Goal: Navigation & Orientation: Find specific page/section

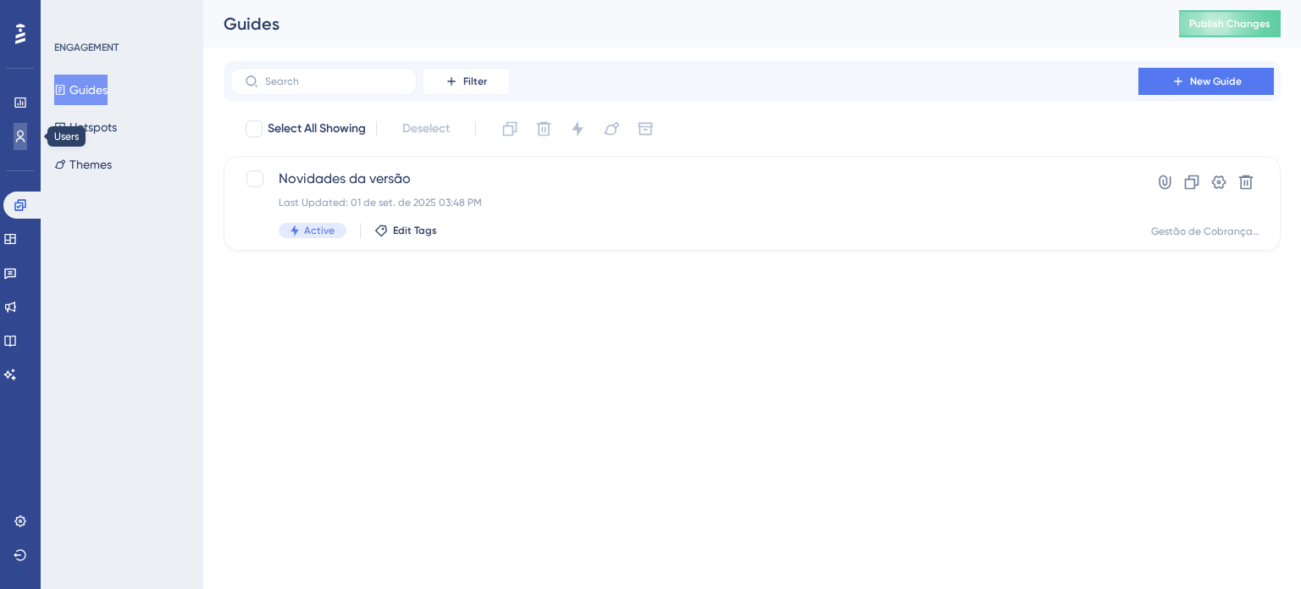
click at [21, 130] on icon at bounding box center [21, 137] width 14 height 14
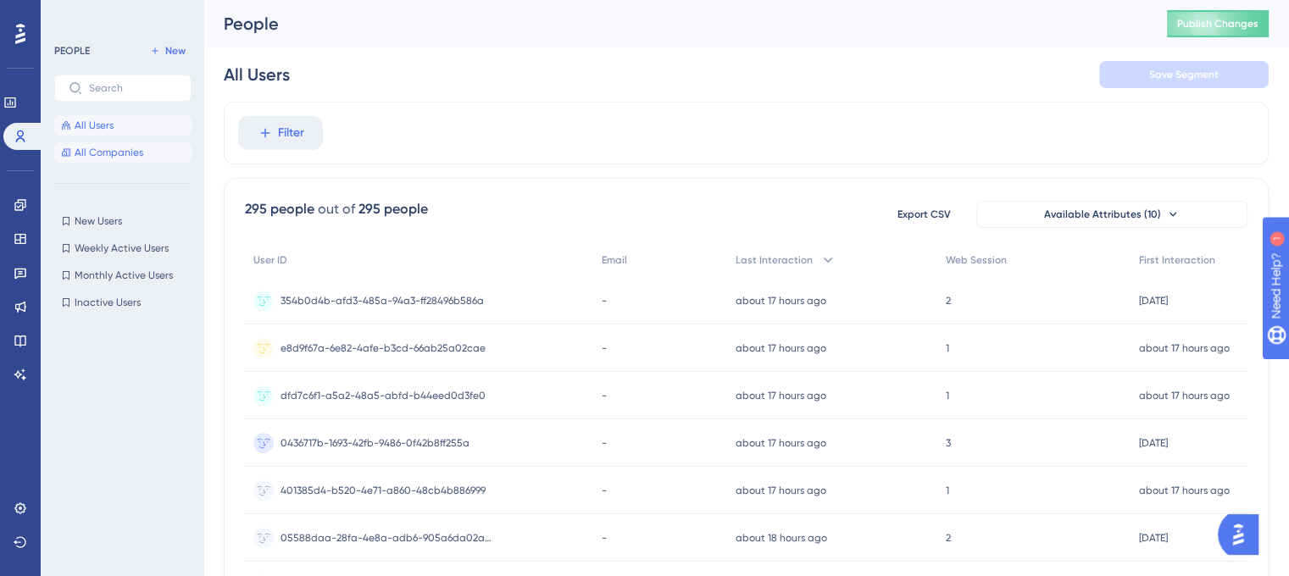
click at [104, 155] on span "All Companies" at bounding box center [109, 153] width 69 height 14
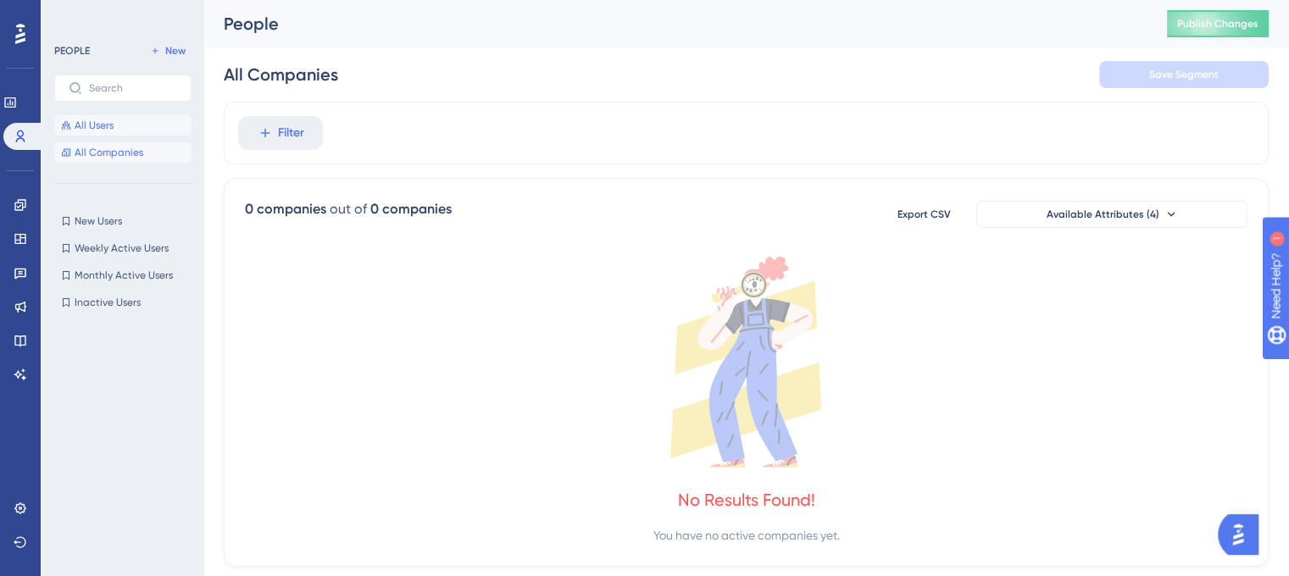
click at [104, 125] on span "All Users" at bounding box center [94, 126] width 39 height 14
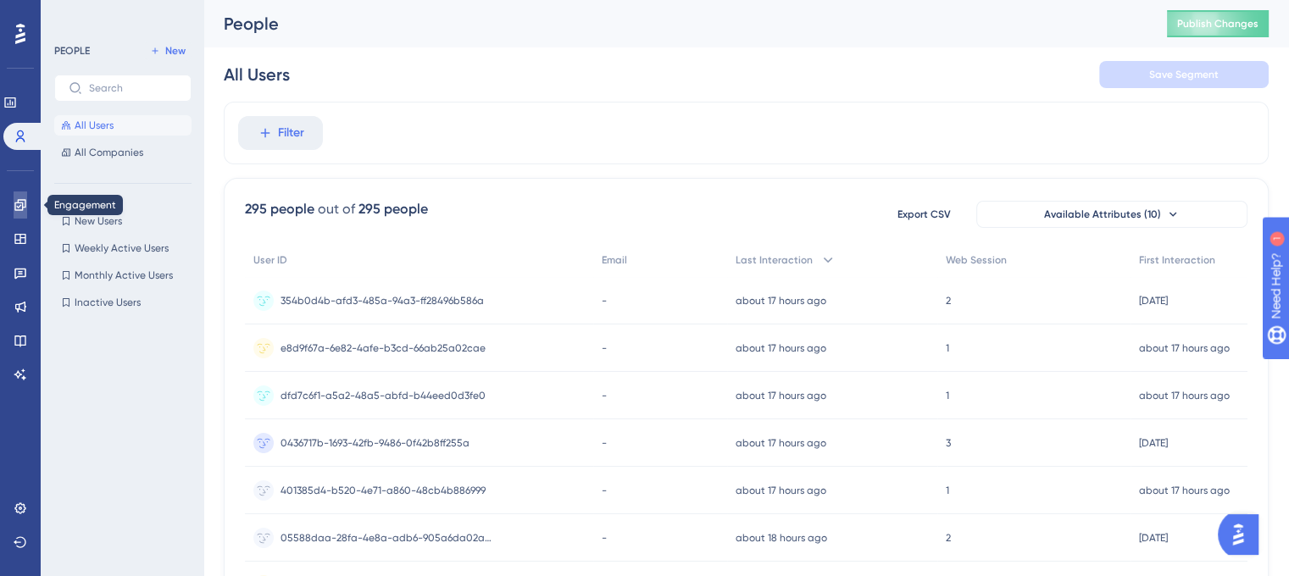
click at [18, 209] on icon at bounding box center [21, 205] width 14 height 14
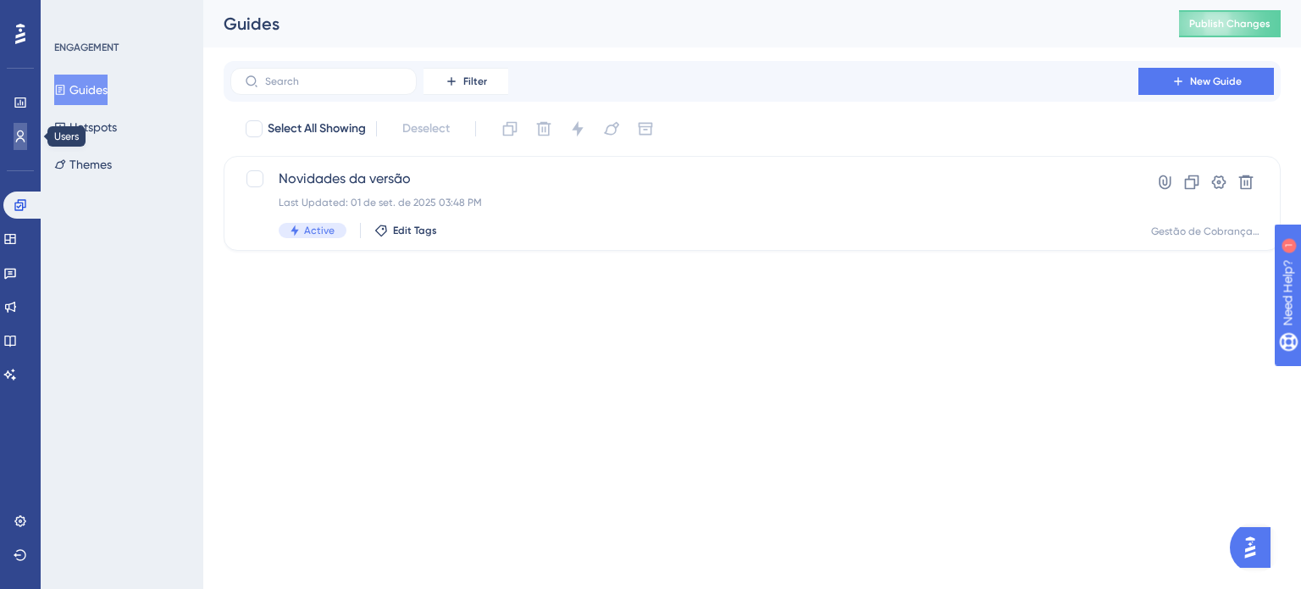
click at [25, 139] on icon at bounding box center [21, 137] width 14 height 14
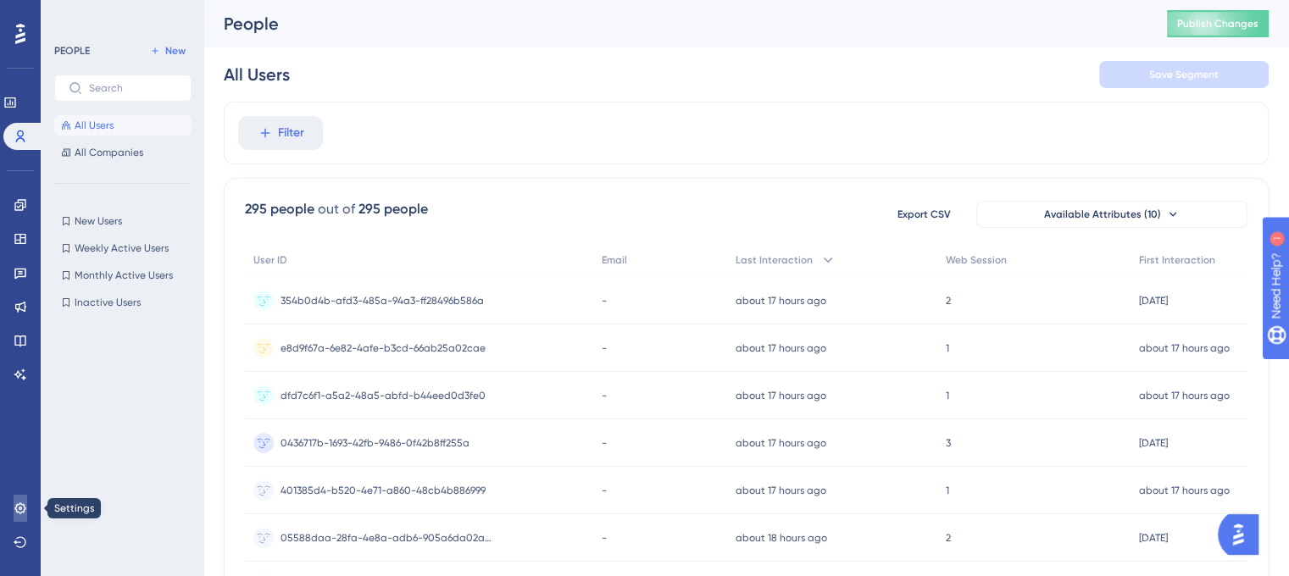
click at [19, 509] on icon at bounding box center [21, 509] width 14 height 14
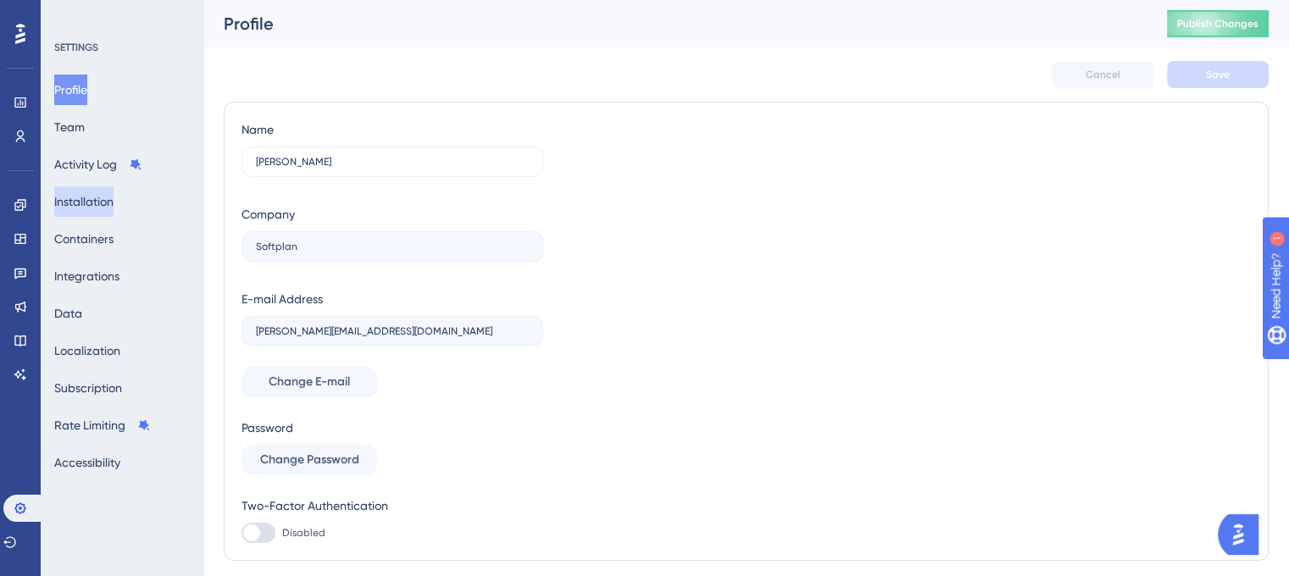
click at [97, 213] on button "Installation" at bounding box center [83, 201] width 59 height 31
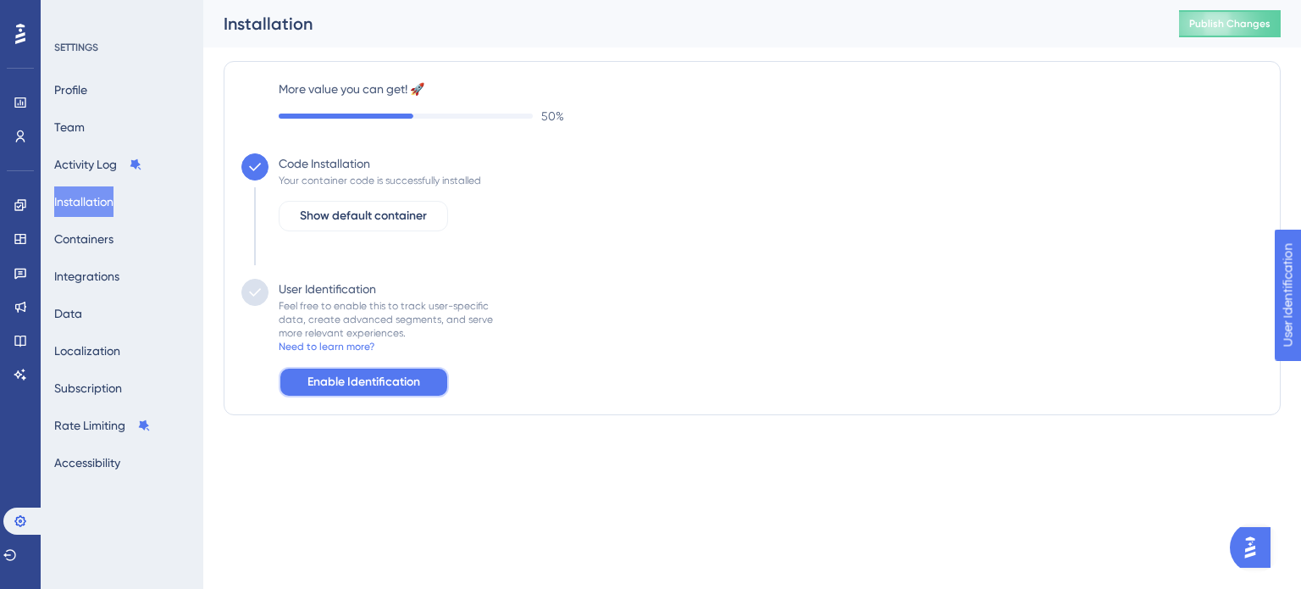
click at [410, 390] on span "Enable Identification" at bounding box center [364, 382] width 113 height 20
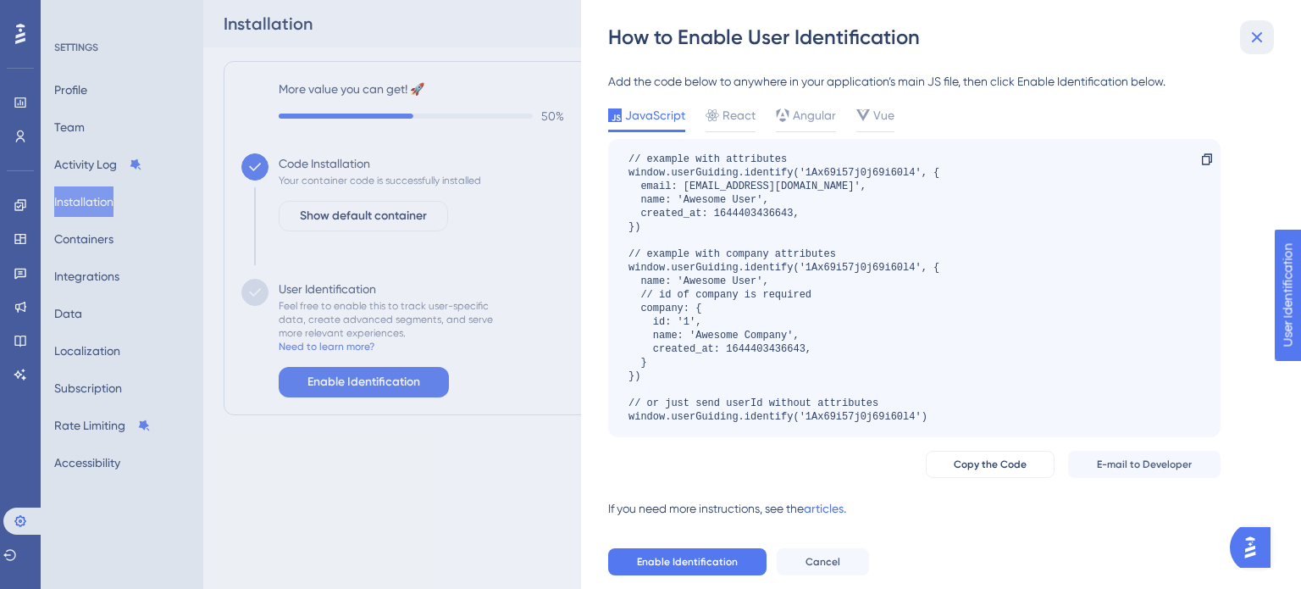
click at [1257, 32] on icon at bounding box center [1257, 37] width 20 height 20
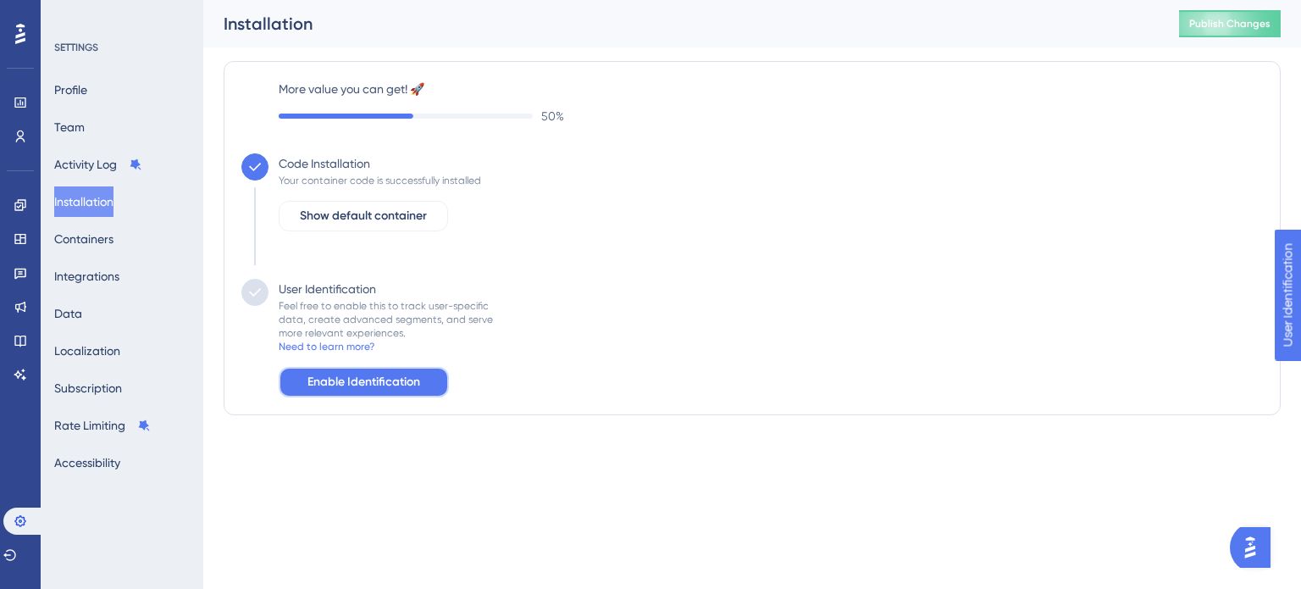
click at [402, 379] on span "Enable Identification" at bounding box center [364, 382] width 113 height 20
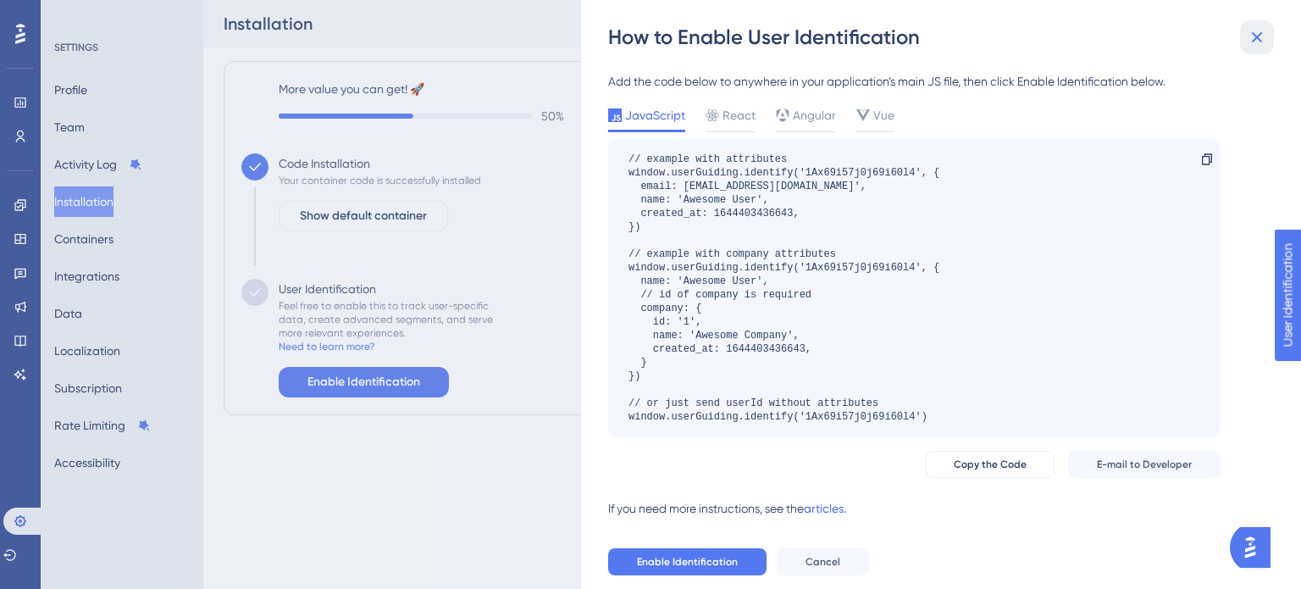
click at [1268, 38] on button at bounding box center [1257, 37] width 34 height 34
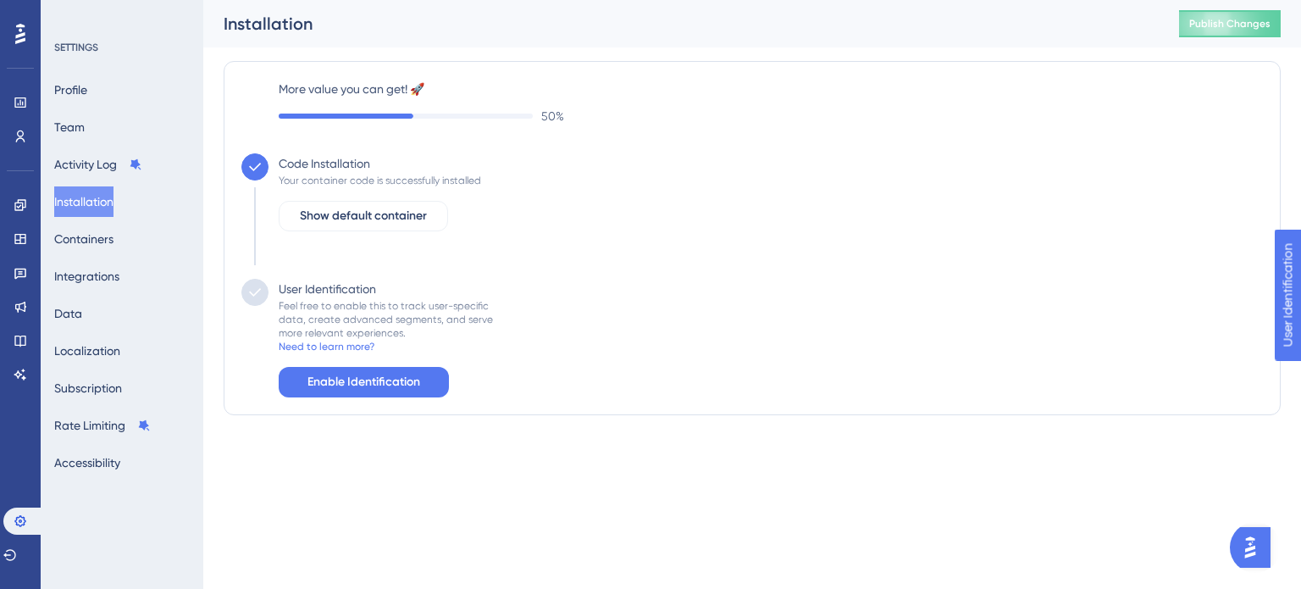
click at [91, 258] on div "Profile Team Activity Log Installation Containers Integrations Data Localizatio…" at bounding box center [122, 276] width 137 height 403
click at [98, 241] on button "Containers" at bounding box center [83, 239] width 59 height 31
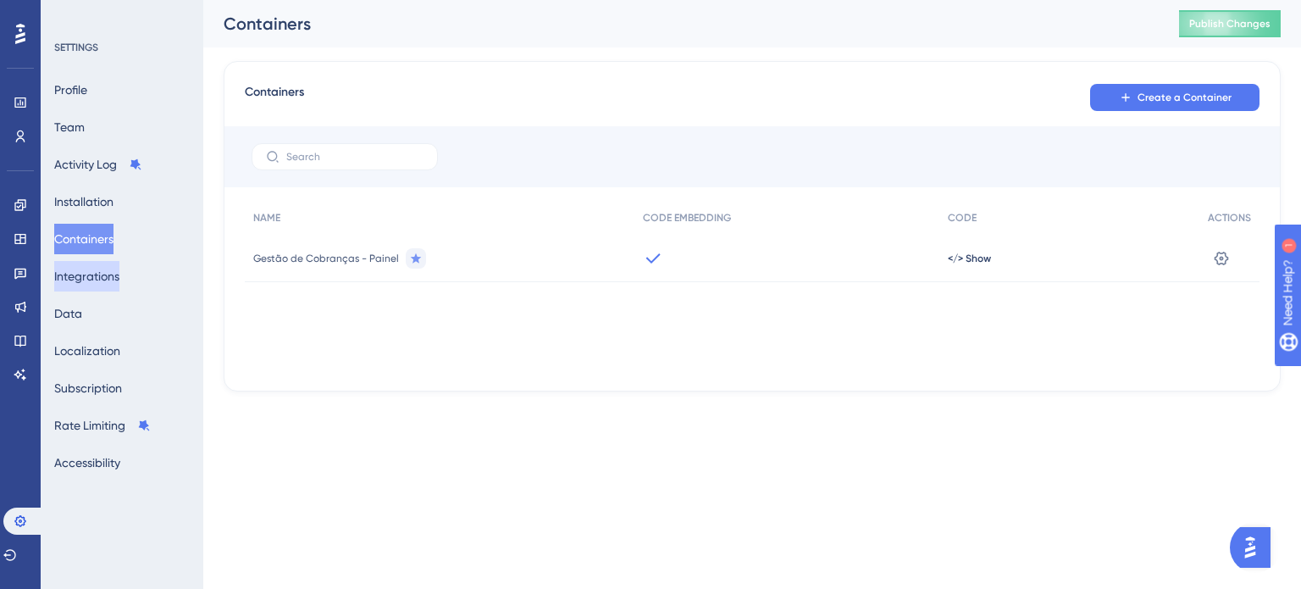
click at [103, 276] on button "Integrations" at bounding box center [86, 276] width 65 height 31
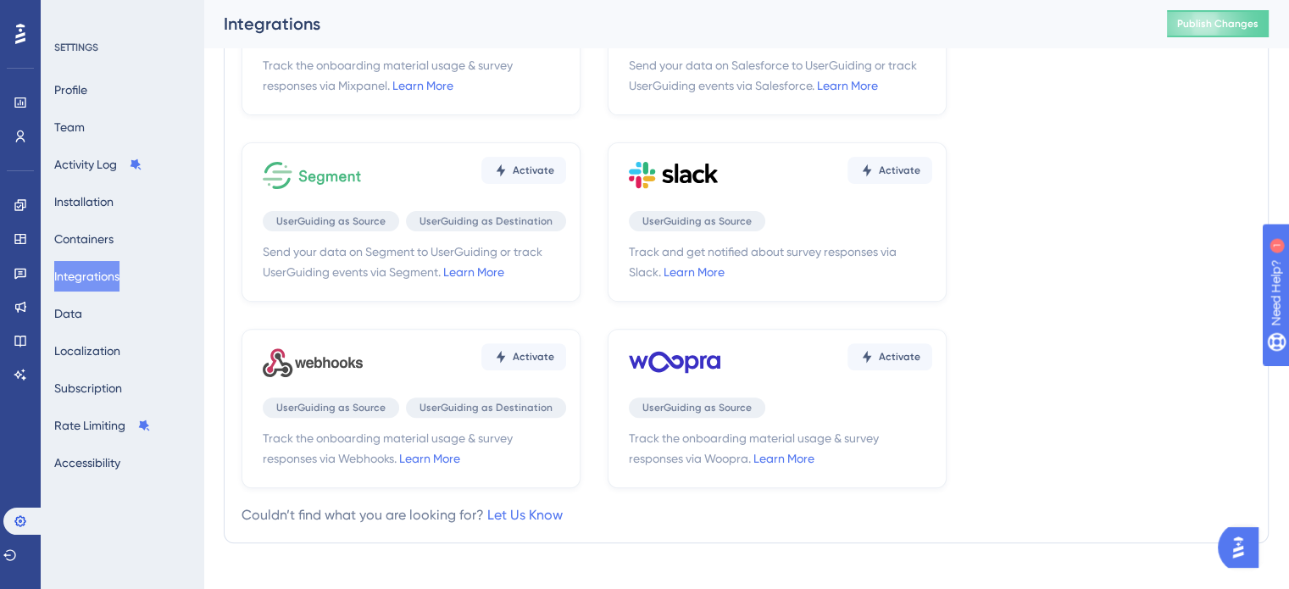
scroll to position [568, 0]
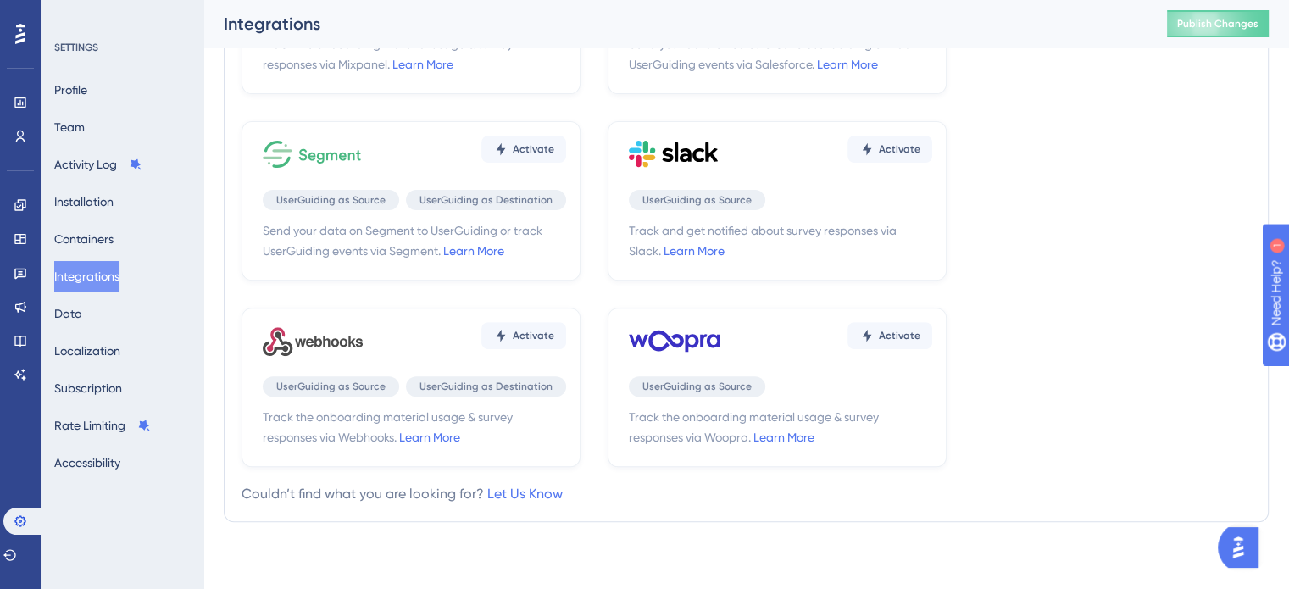
click at [108, 313] on div "Profile Team Activity Log Installation Containers Integrations Data Localizatio…" at bounding box center [122, 276] width 137 height 403
click at [82, 314] on button "Data" at bounding box center [68, 313] width 28 height 31
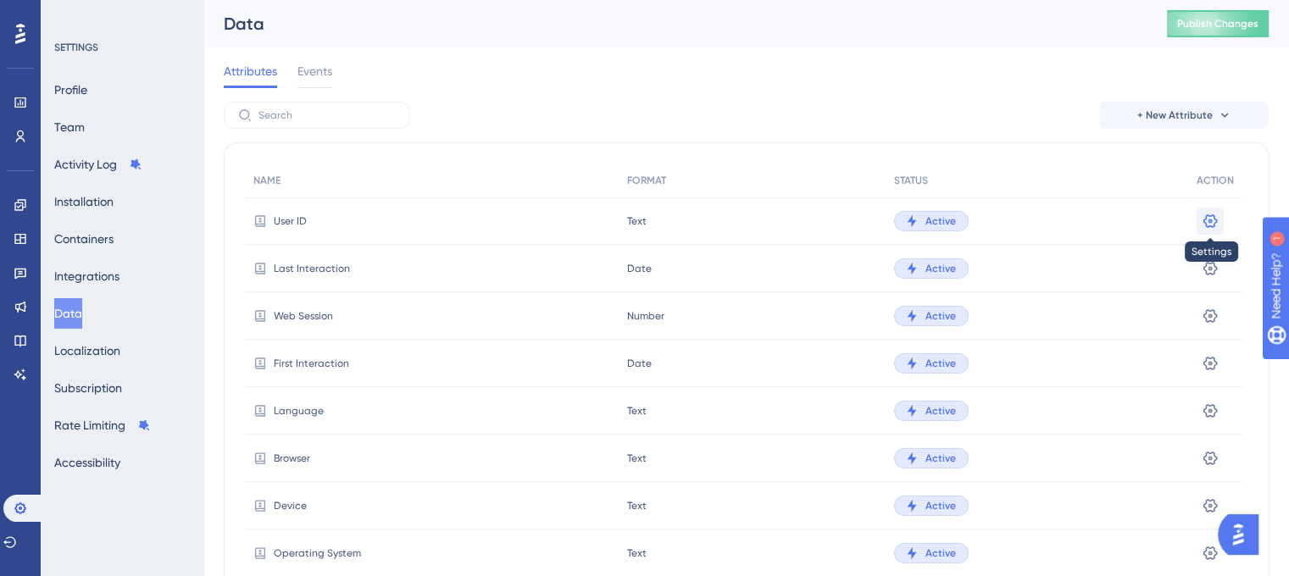
click at [1207, 219] on icon at bounding box center [1209, 221] width 17 height 17
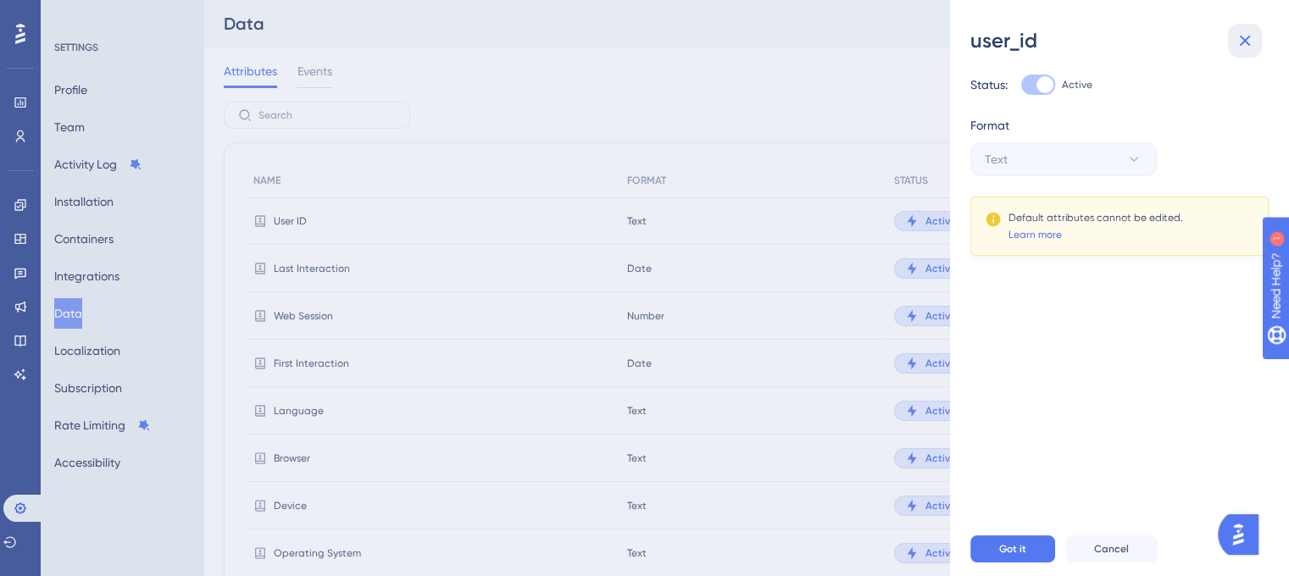
click at [1251, 38] on icon at bounding box center [1244, 41] width 20 height 20
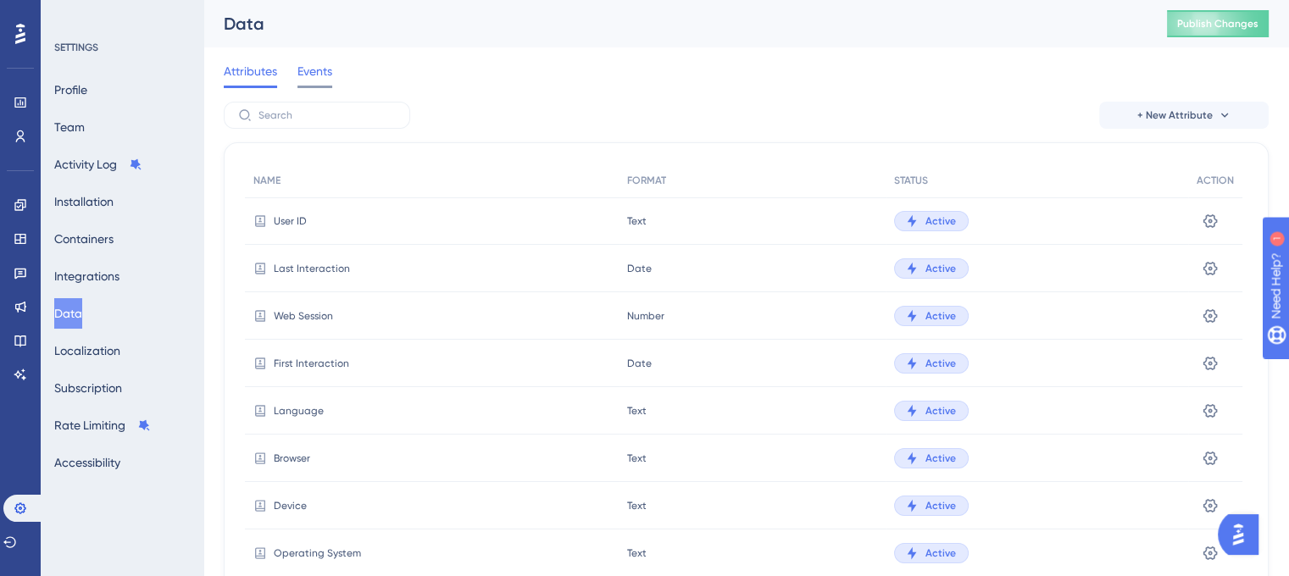
click at [301, 63] on span "Events" at bounding box center [314, 71] width 35 height 20
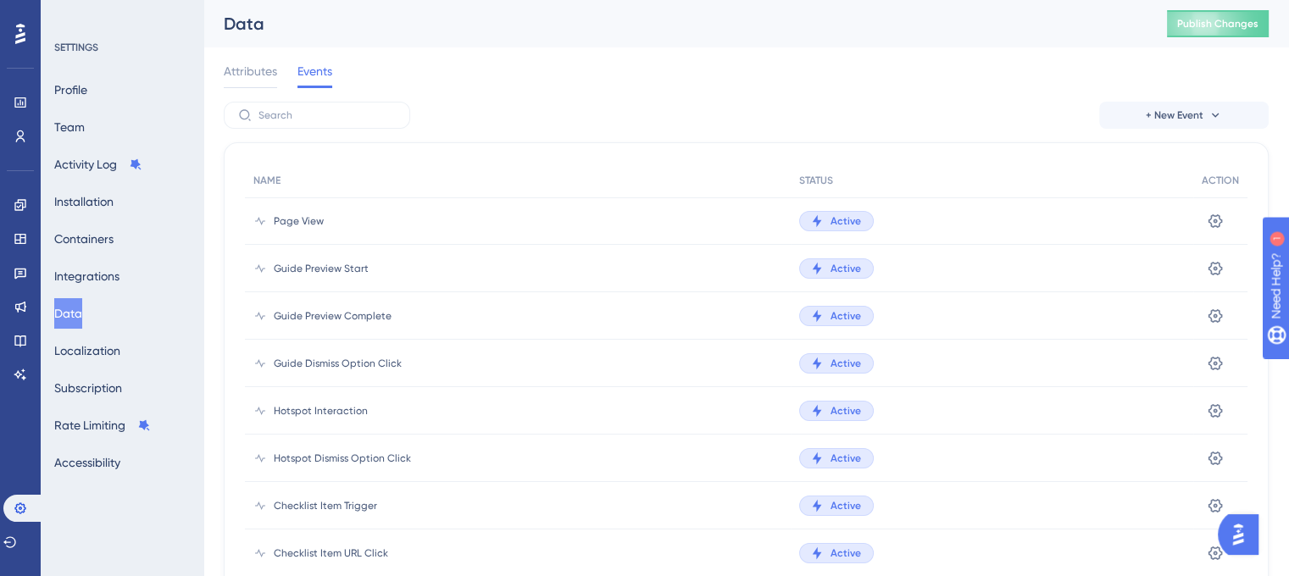
click at [304, 87] on div "Attributes Events" at bounding box center [746, 74] width 1045 height 54
click at [268, 74] on span "Attributes" at bounding box center [250, 71] width 53 height 20
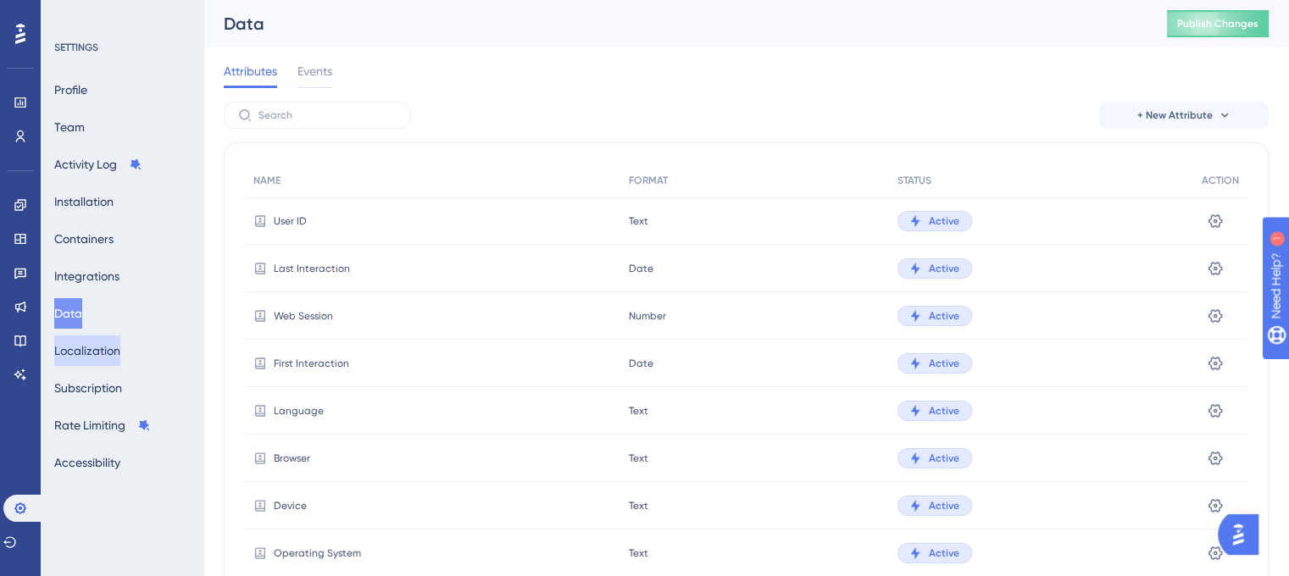
click at [103, 352] on button "Localization" at bounding box center [87, 351] width 66 height 31
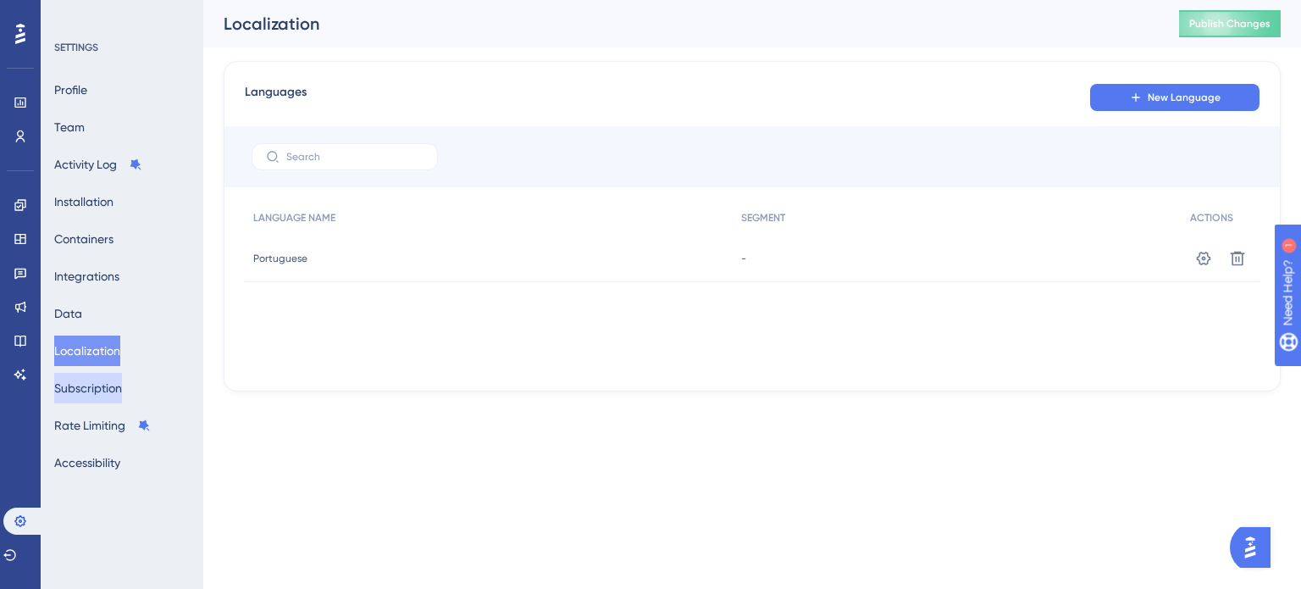
click at [105, 393] on button "Subscription" at bounding box center [88, 388] width 68 height 31
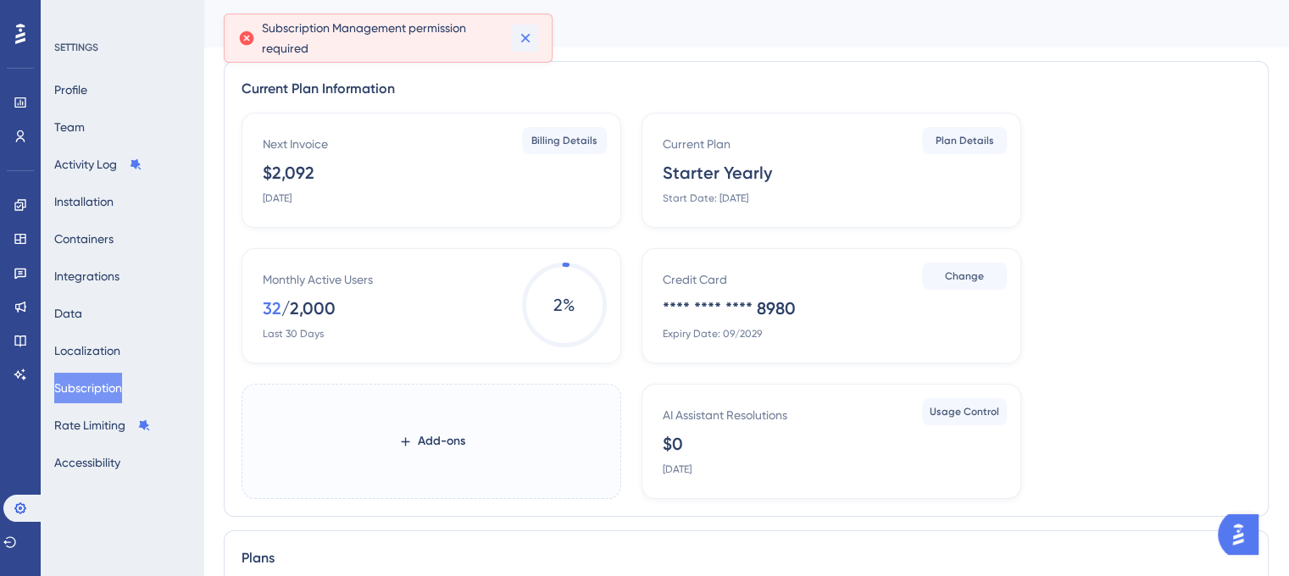
click at [521, 42] on icon at bounding box center [525, 38] width 17 height 17
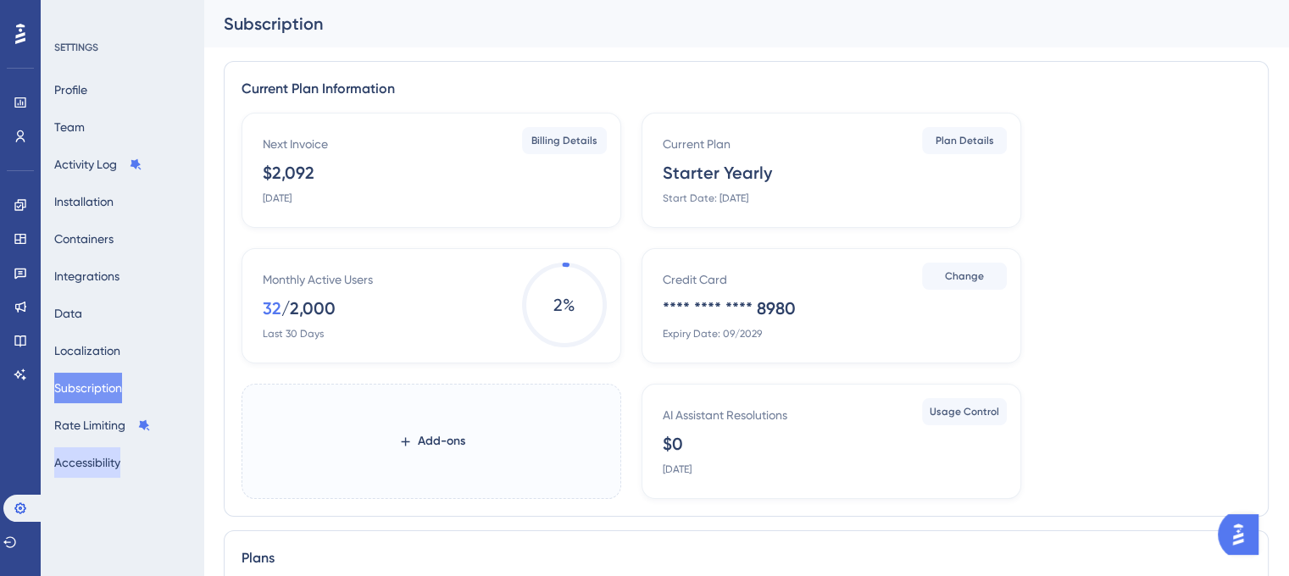
click at [98, 468] on button "Accessibility" at bounding box center [87, 462] width 66 height 31
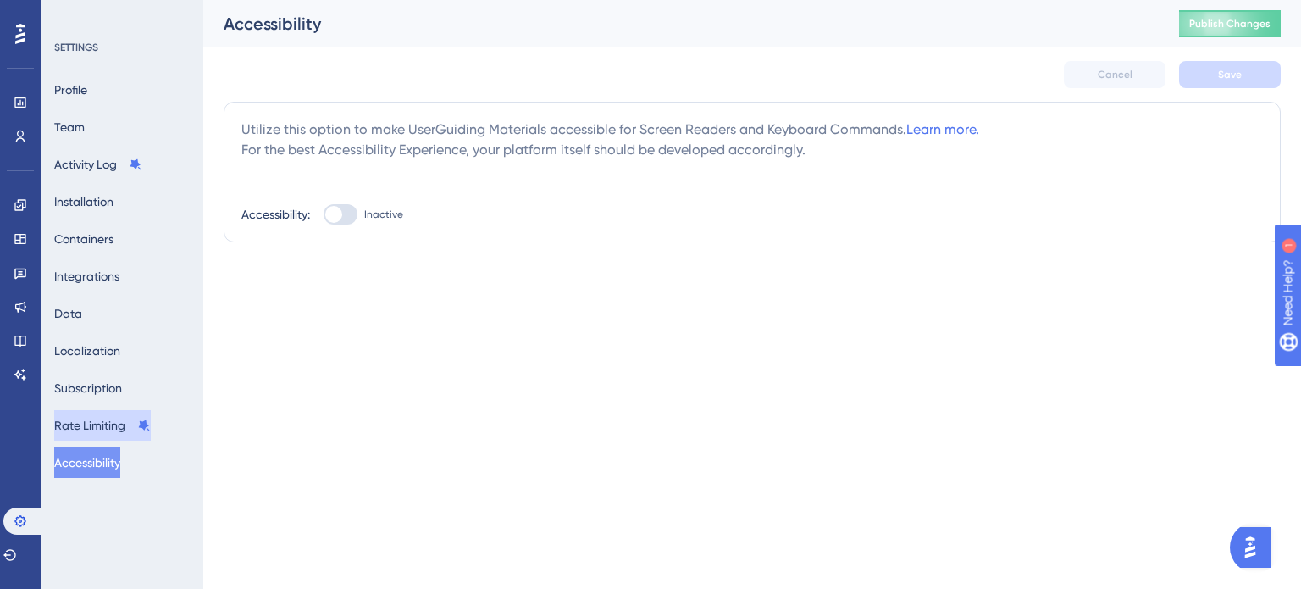
click at [98, 430] on button "Rate Limiting" at bounding box center [102, 425] width 97 height 31
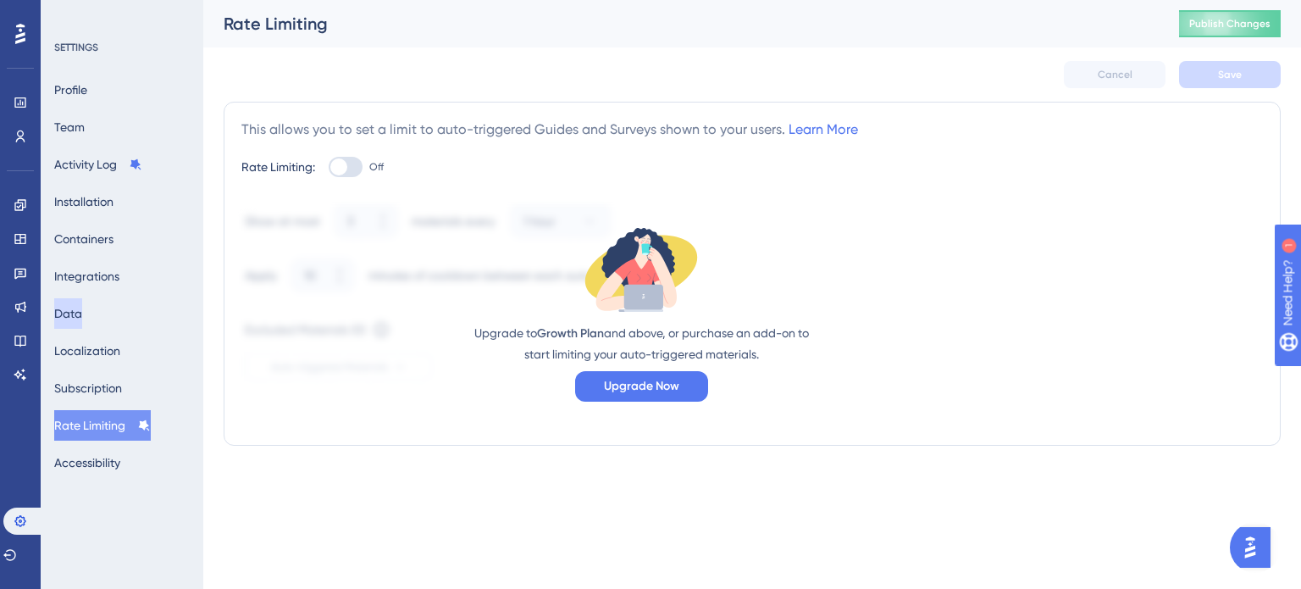
click at [82, 318] on button "Data" at bounding box center [68, 313] width 28 height 31
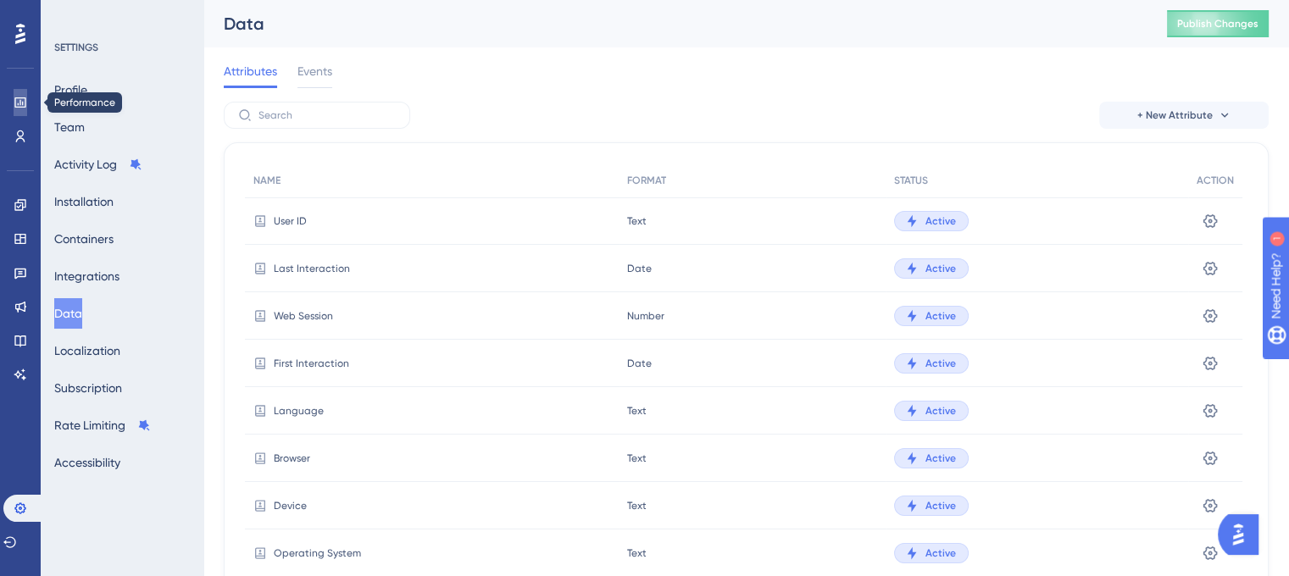
click at [20, 104] on icon at bounding box center [21, 103] width 14 height 14
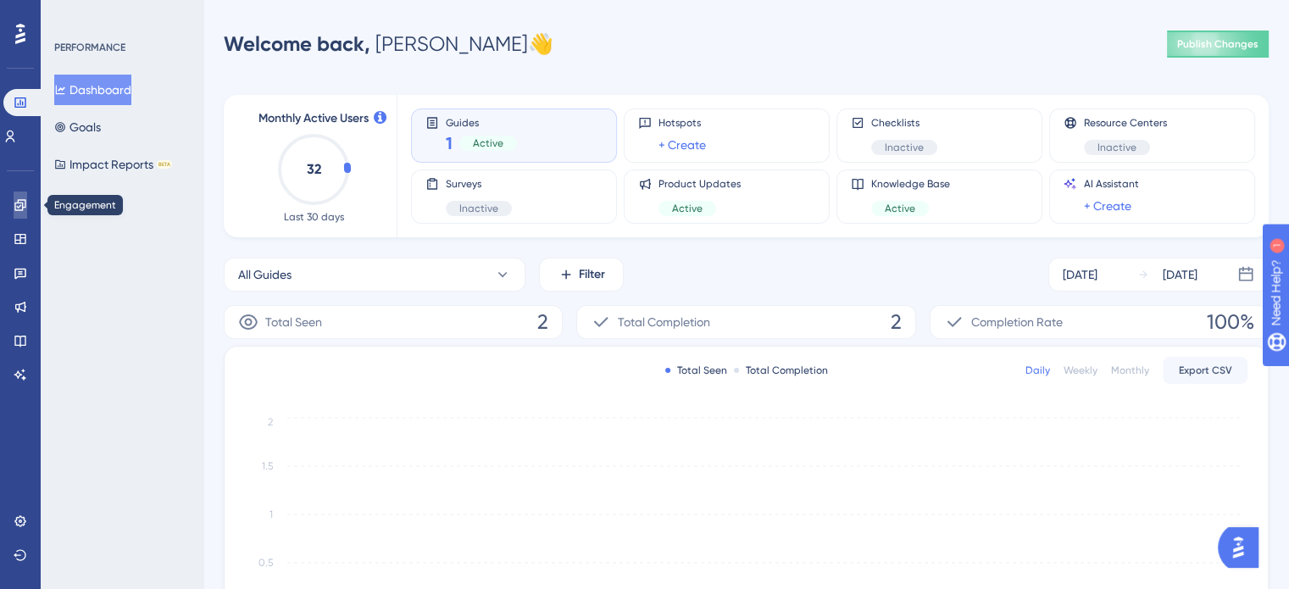
click at [16, 203] on icon at bounding box center [19, 204] width 11 height 11
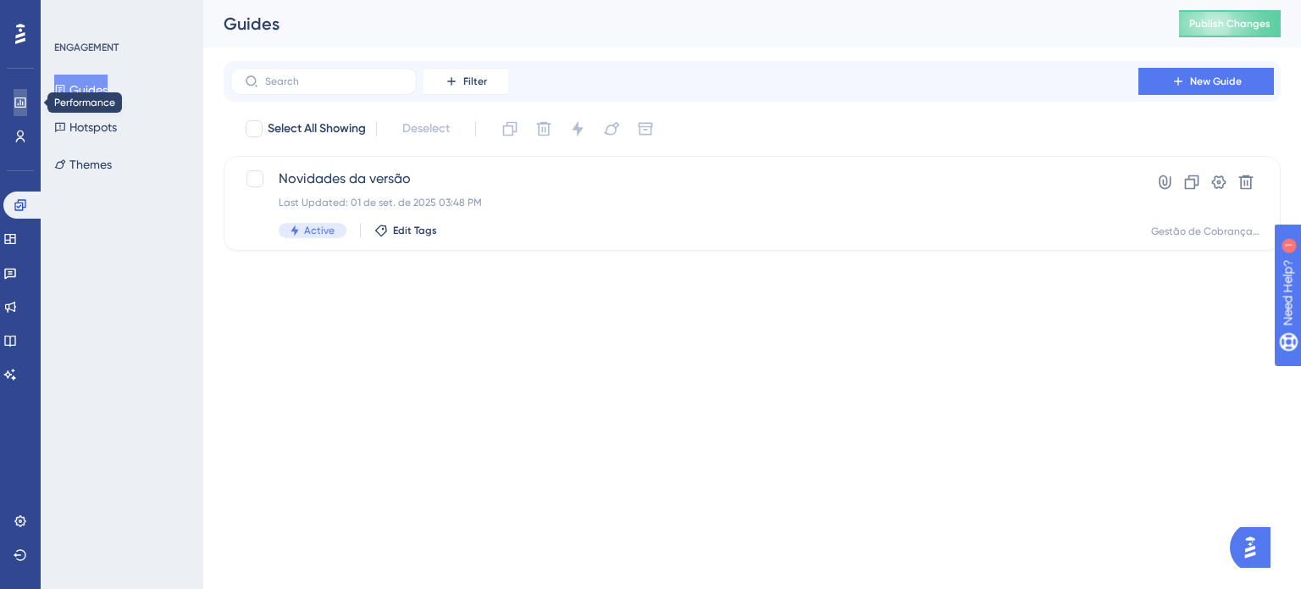
click at [19, 101] on icon at bounding box center [21, 103] width 14 height 14
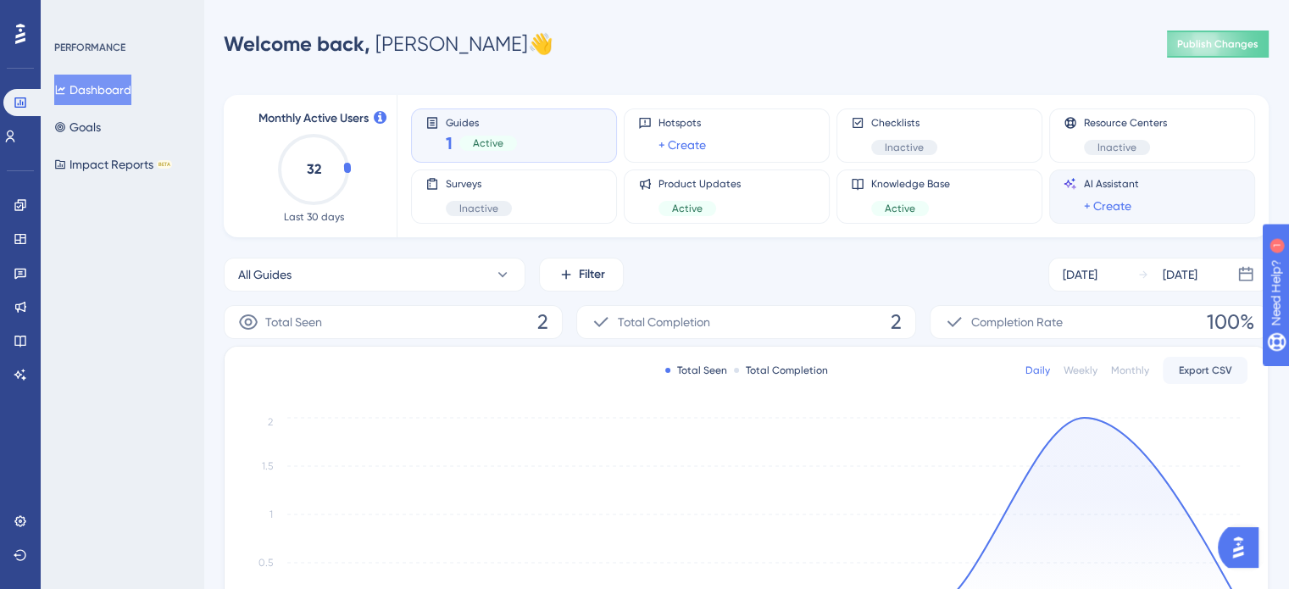
click at [1176, 186] on div "AI Assistant + Create" at bounding box center [1151, 196] width 177 height 39
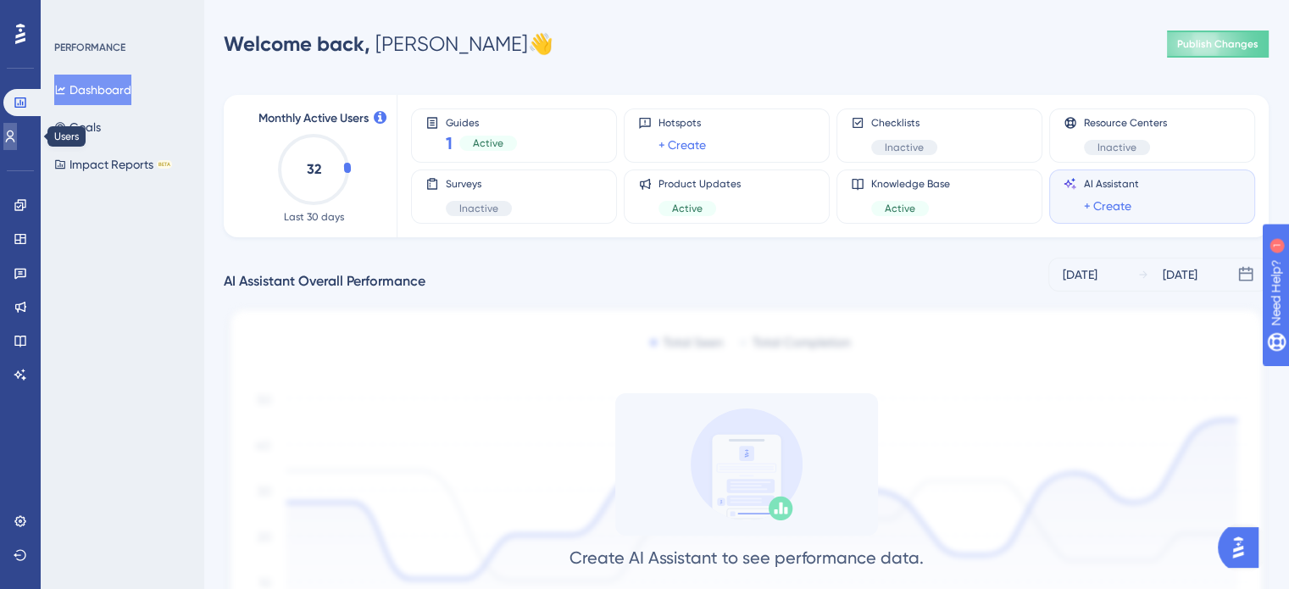
click at [17, 141] on icon at bounding box center [10, 137] width 14 height 14
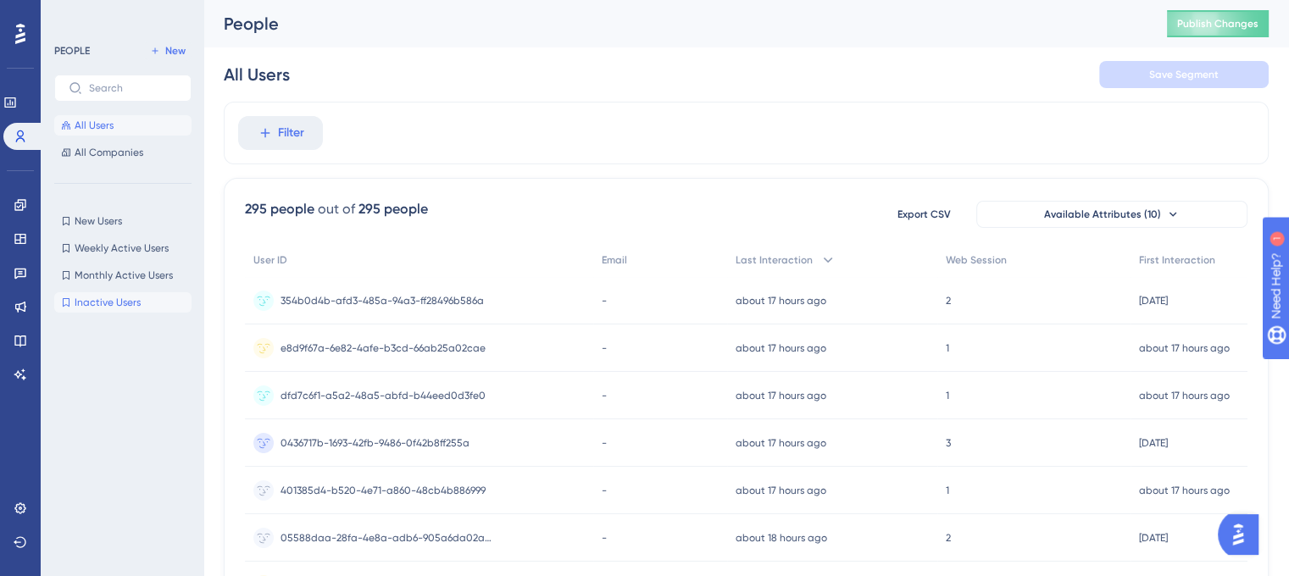
click at [116, 306] on span "Inactive Users" at bounding box center [108, 303] width 66 height 14
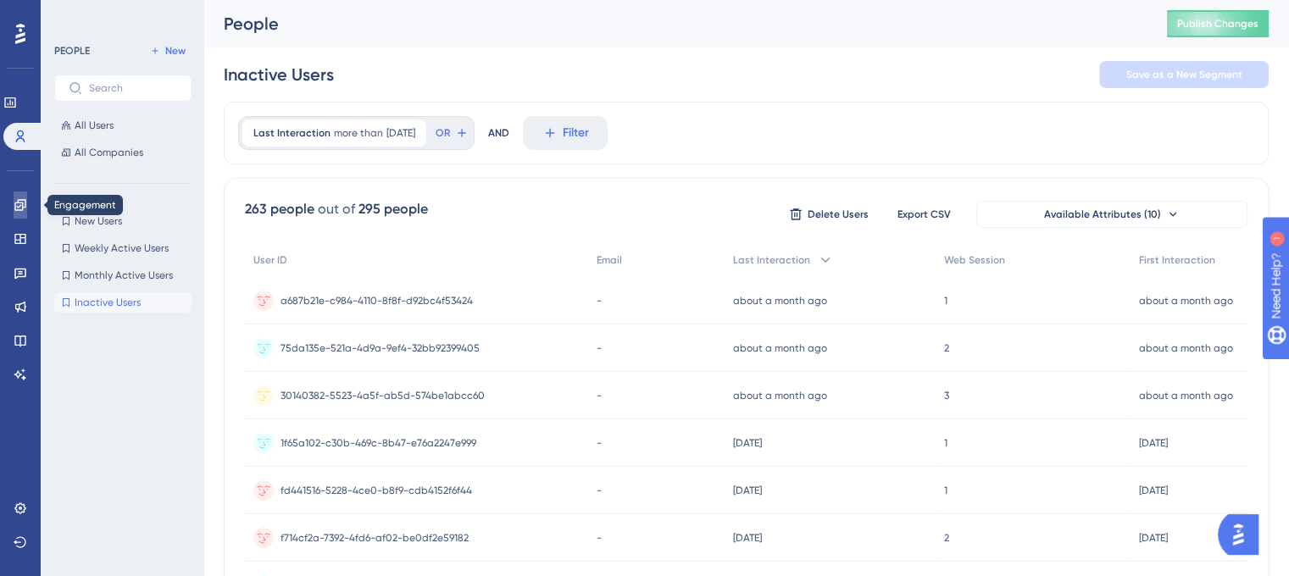
click at [27, 202] on link at bounding box center [21, 204] width 14 height 27
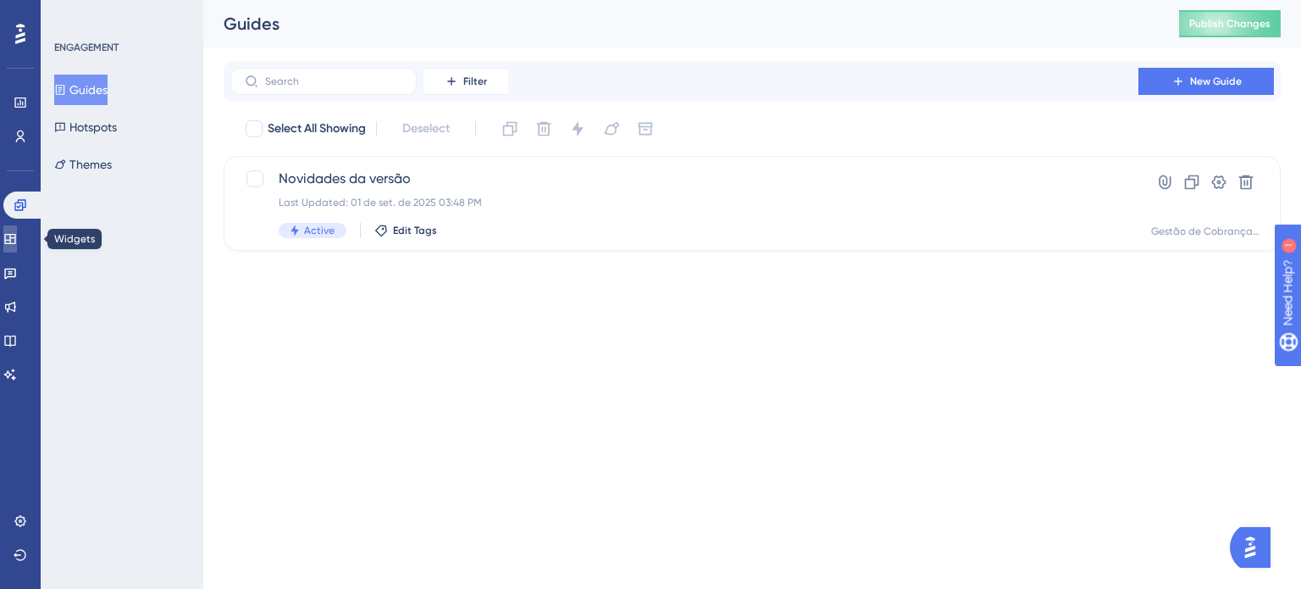
click at [17, 249] on link at bounding box center [10, 238] width 14 height 27
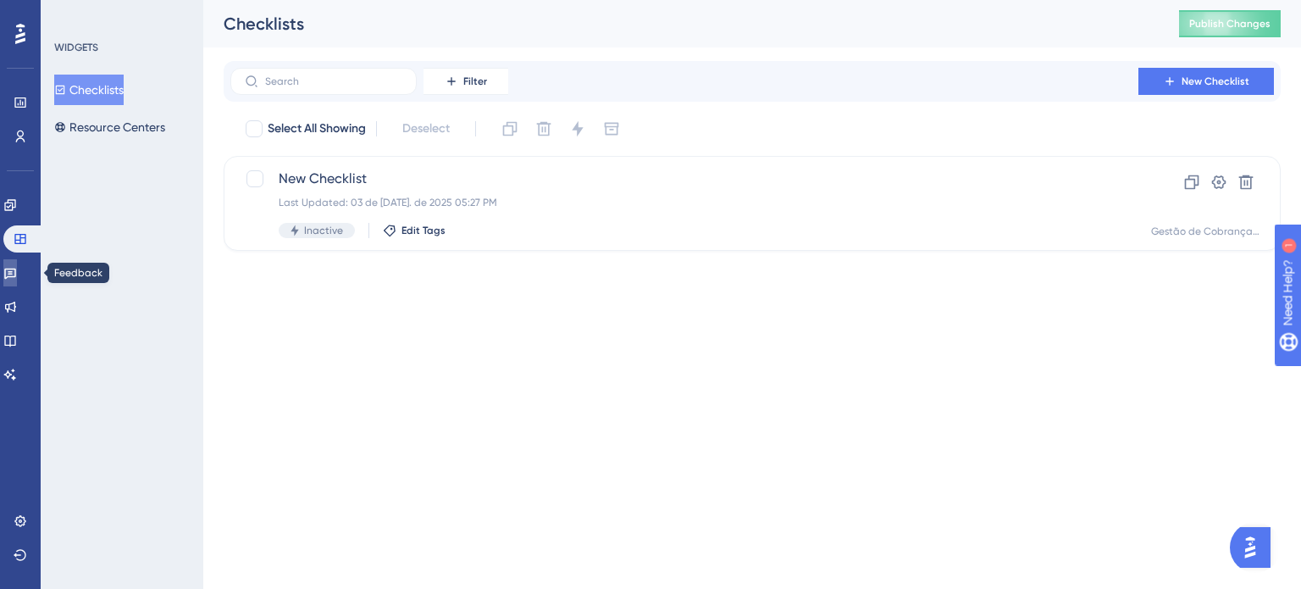
click at [17, 277] on link at bounding box center [10, 272] width 14 height 27
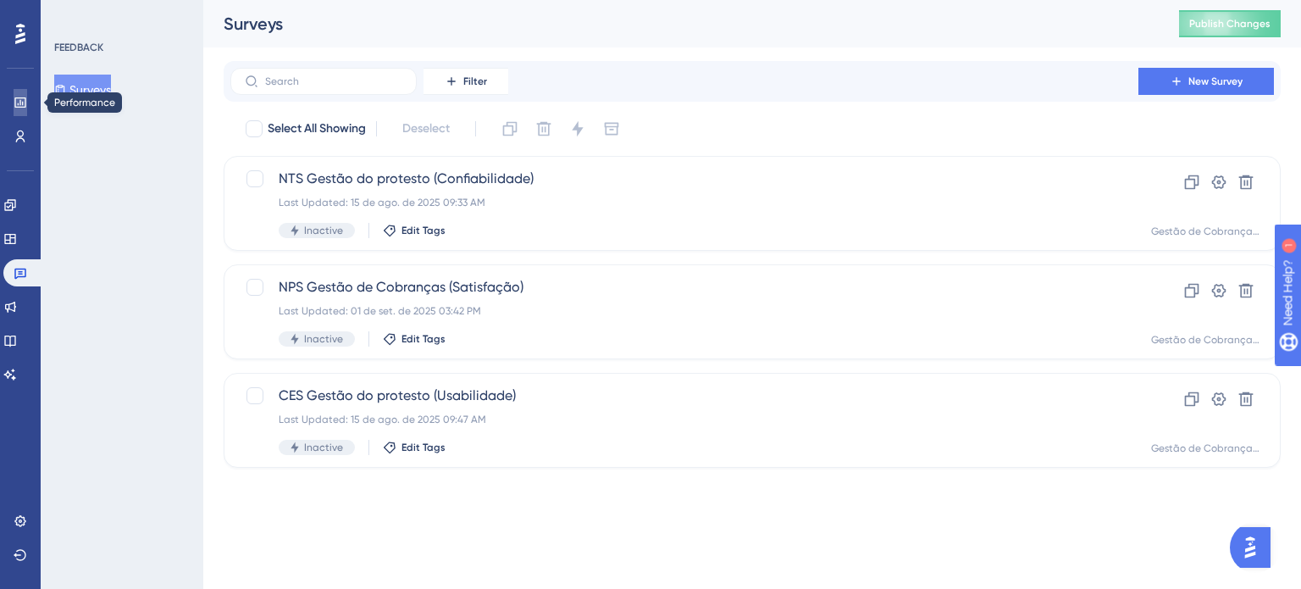
click at [20, 96] on icon at bounding box center [21, 103] width 14 height 14
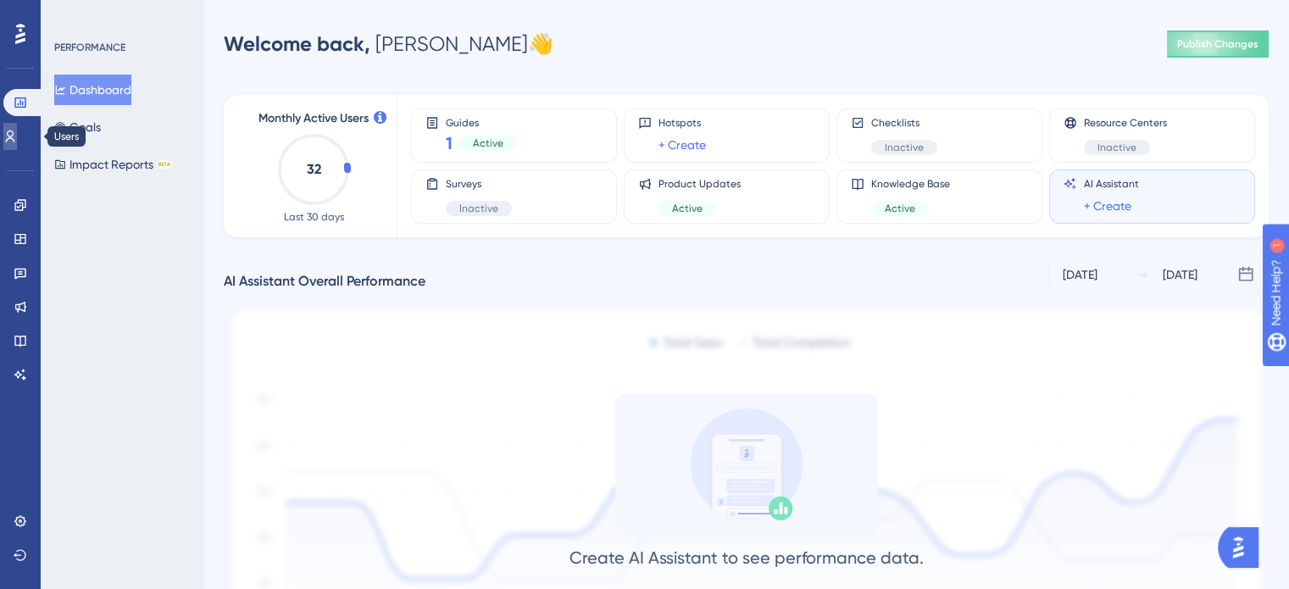
click at [17, 139] on icon at bounding box center [10, 137] width 14 height 14
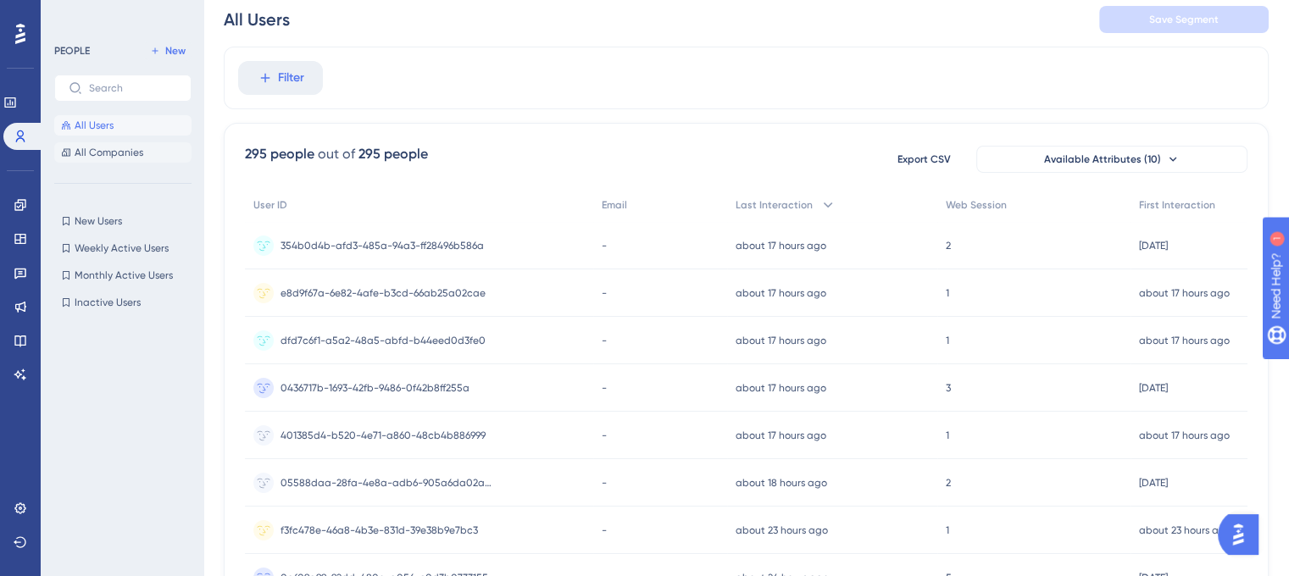
scroll to position [85, 0]
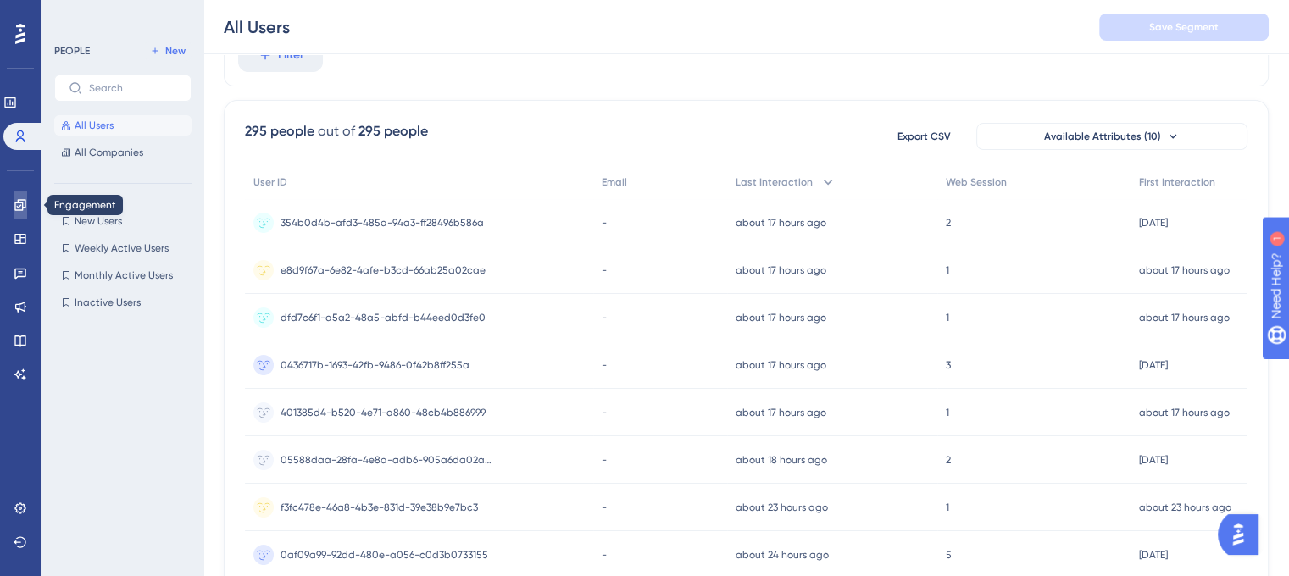
click at [25, 195] on link at bounding box center [21, 204] width 14 height 27
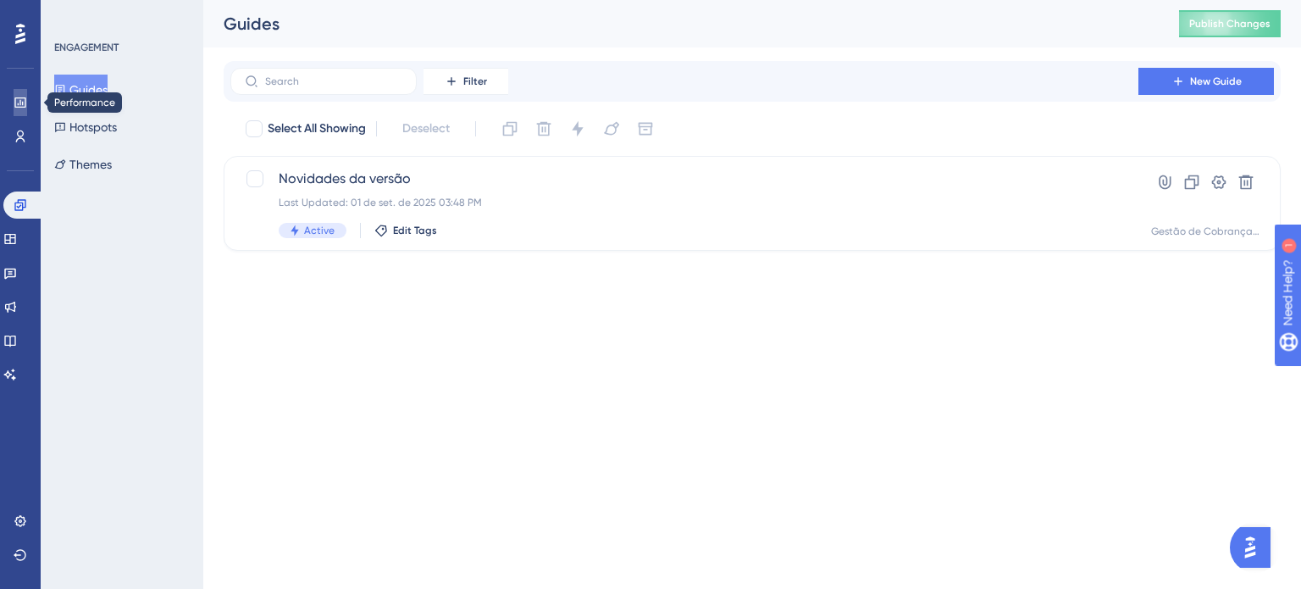
click at [22, 92] on link at bounding box center [21, 102] width 14 height 27
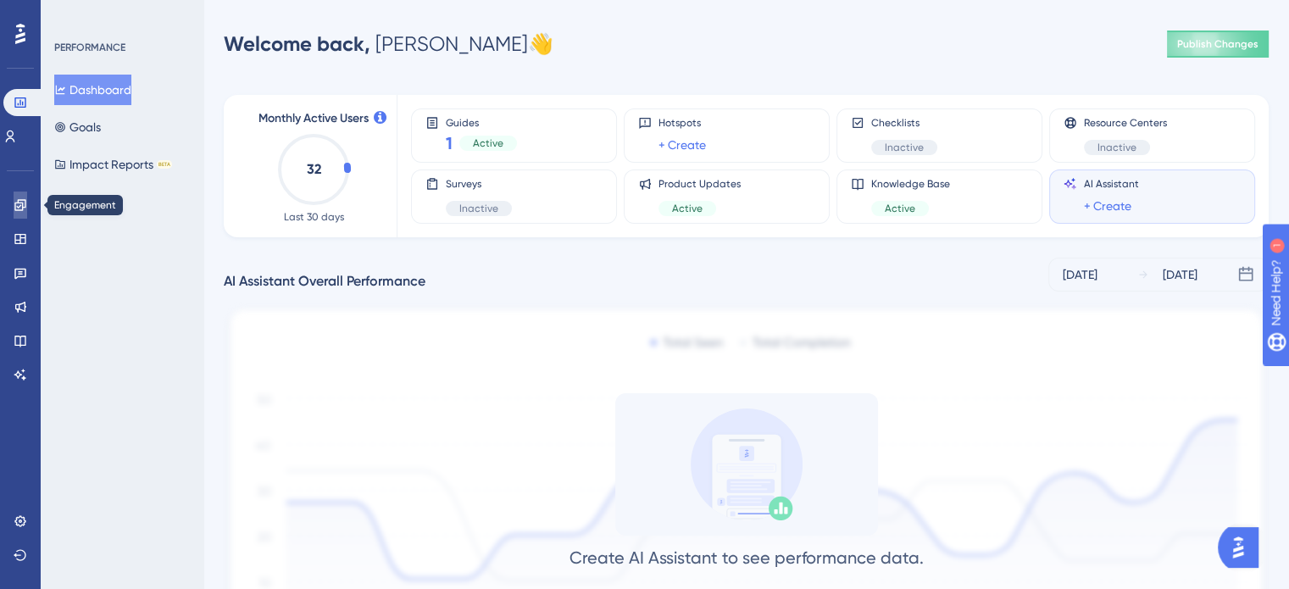
click at [24, 206] on icon at bounding box center [21, 205] width 14 height 14
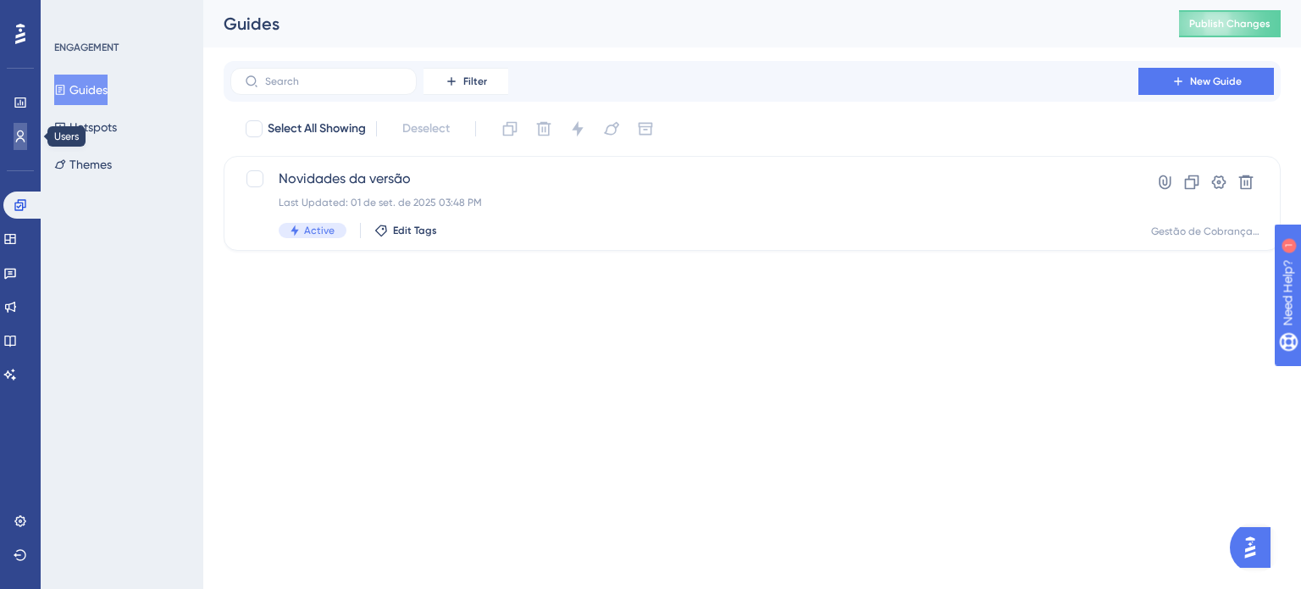
click at [24, 130] on icon at bounding box center [21, 137] width 14 height 14
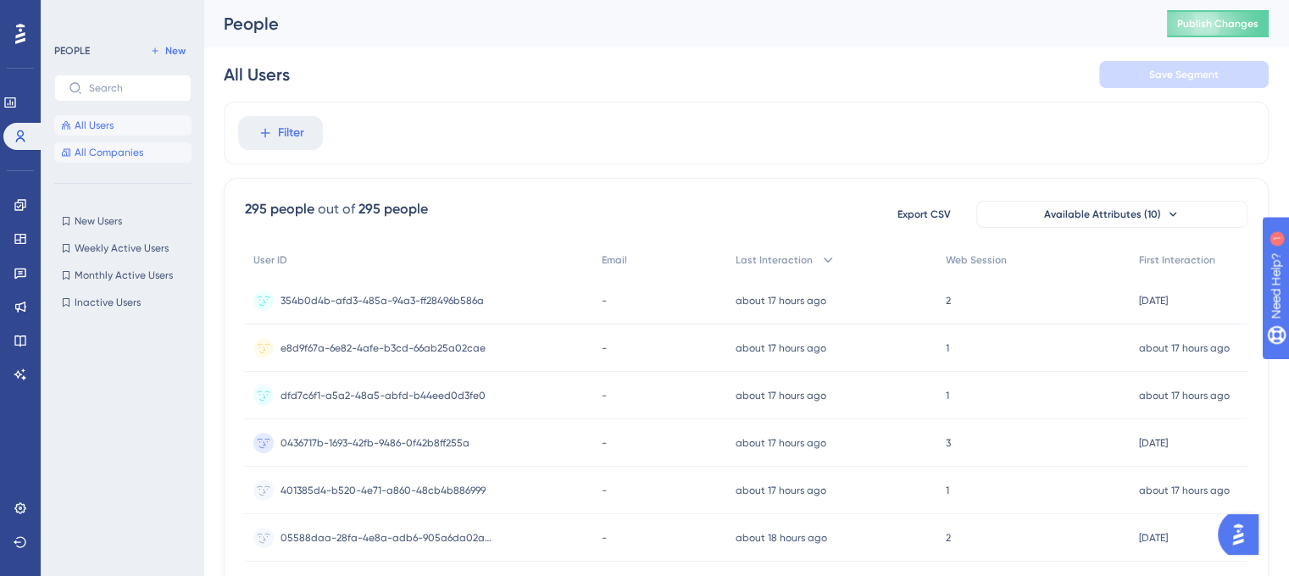
click at [139, 153] on span "All Companies" at bounding box center [109, 153] width 69 height 14
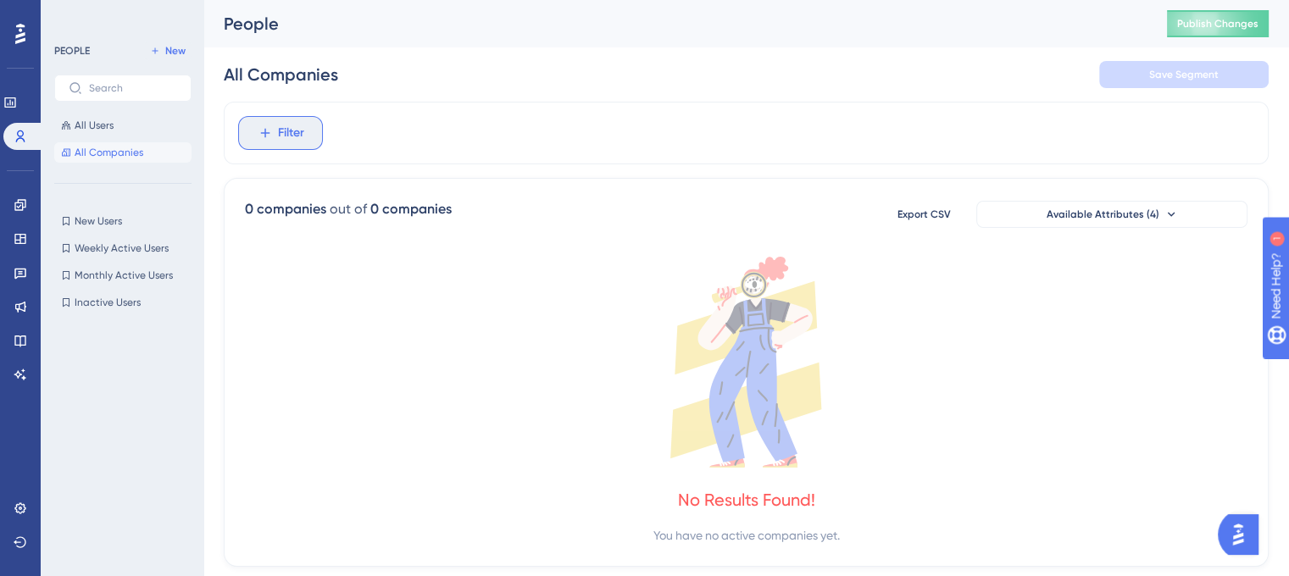
click at [297, 138] on span "Filter" at bounding box center [291, 133] width 26 height 20
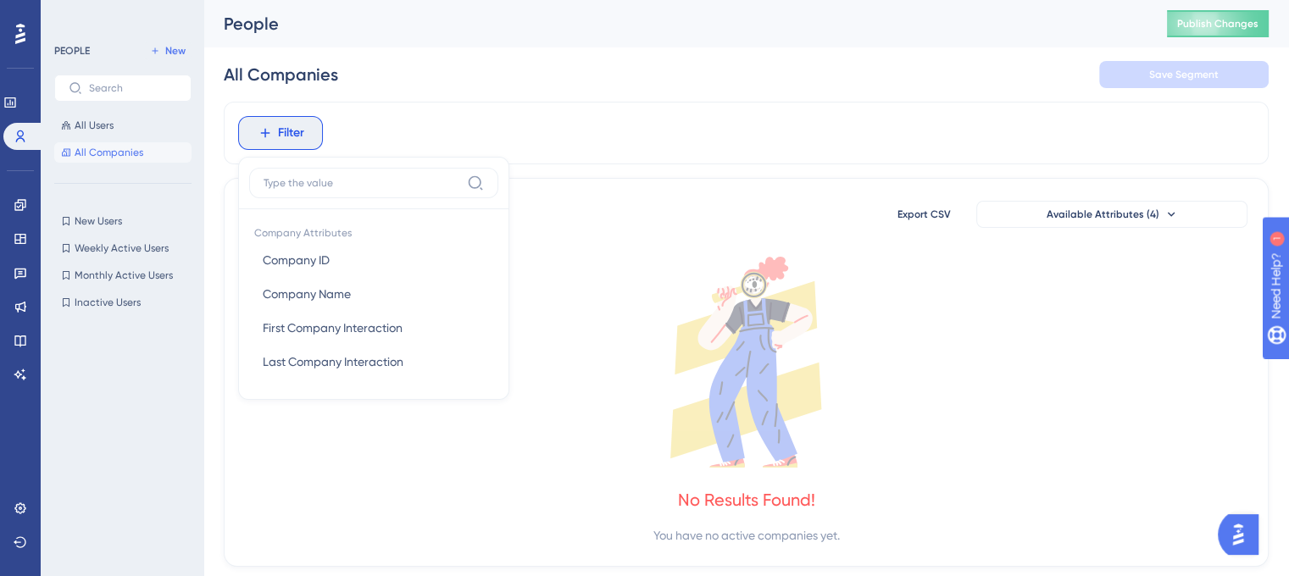
click at [674, 183] on div "0 companies out of 0 companies Export CSV Available Attributes (4) No Results F…" at bounding box center [746, 372] width 1045 height 389
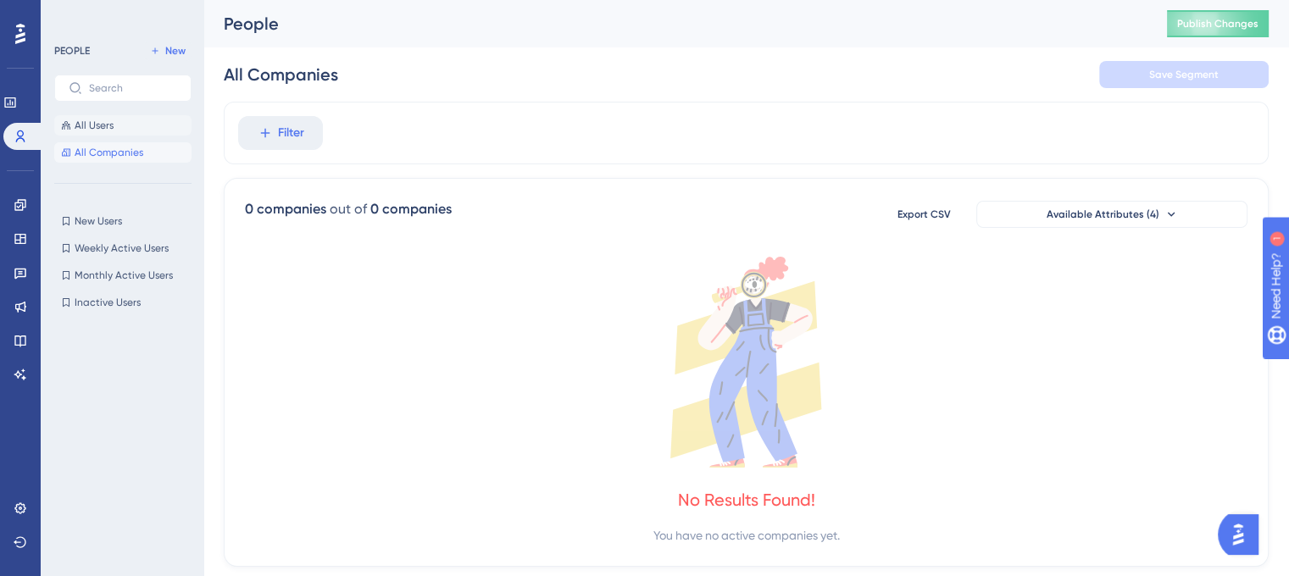
click at [104, 125] on span "All Users" at bounding box center [94, 126] width 39 height 14
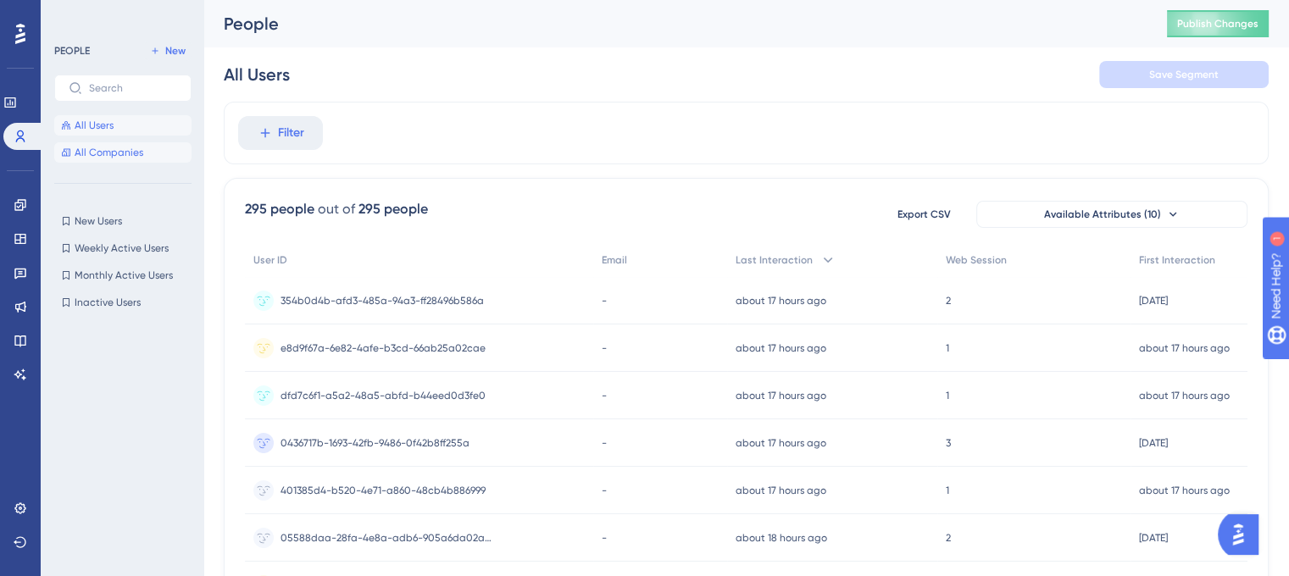
click at [126, 152] on span "All Companies" at bounding box center [109, 153] width 69 height 14
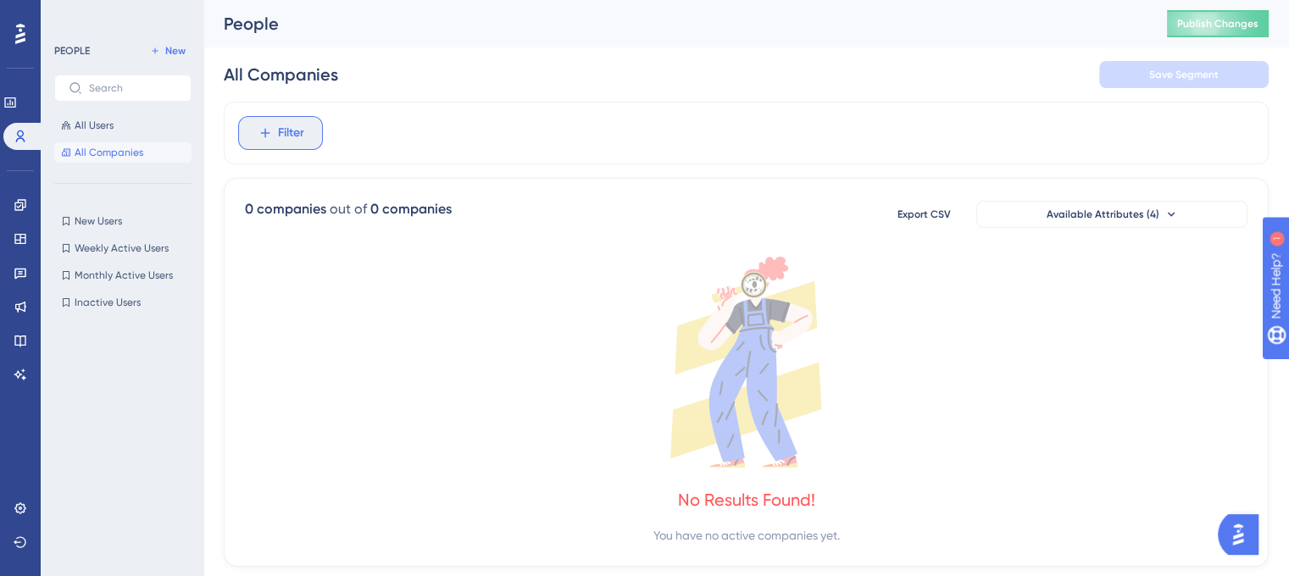
click at [304, 129] on button "Filter" at bounding box center [280, 133] width 85 height 34
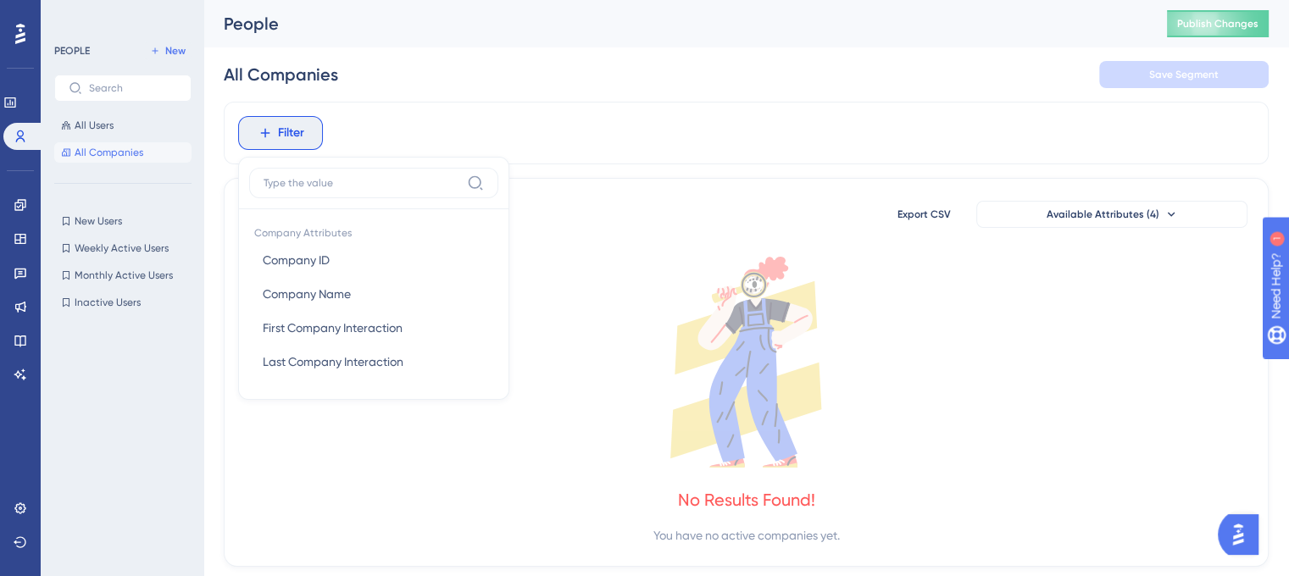
click at [610, 145] on div "Filter Company Attributes Company ID Company ID Company Name Company Name First…" at bounding box center [746, 133] width 1045 height 63
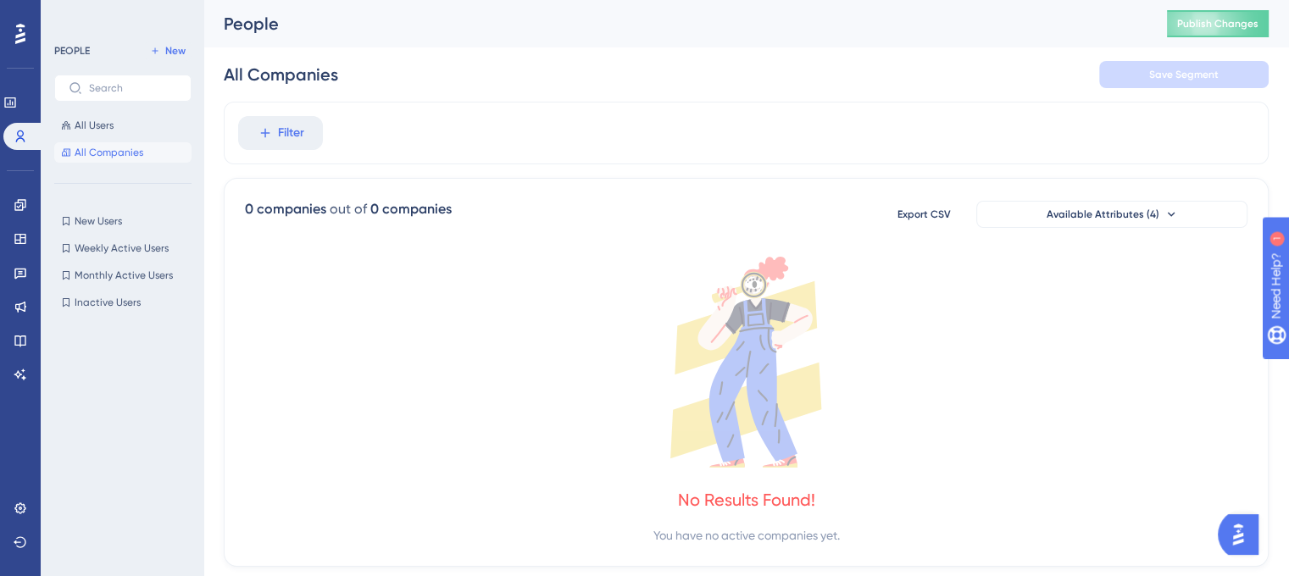
click at [710, 121] on div "Filter" at bounding box center [746, 133] width 1045 height 63
click at [14, 100] on icon at bounding box center [10, 103] width 14 height 14
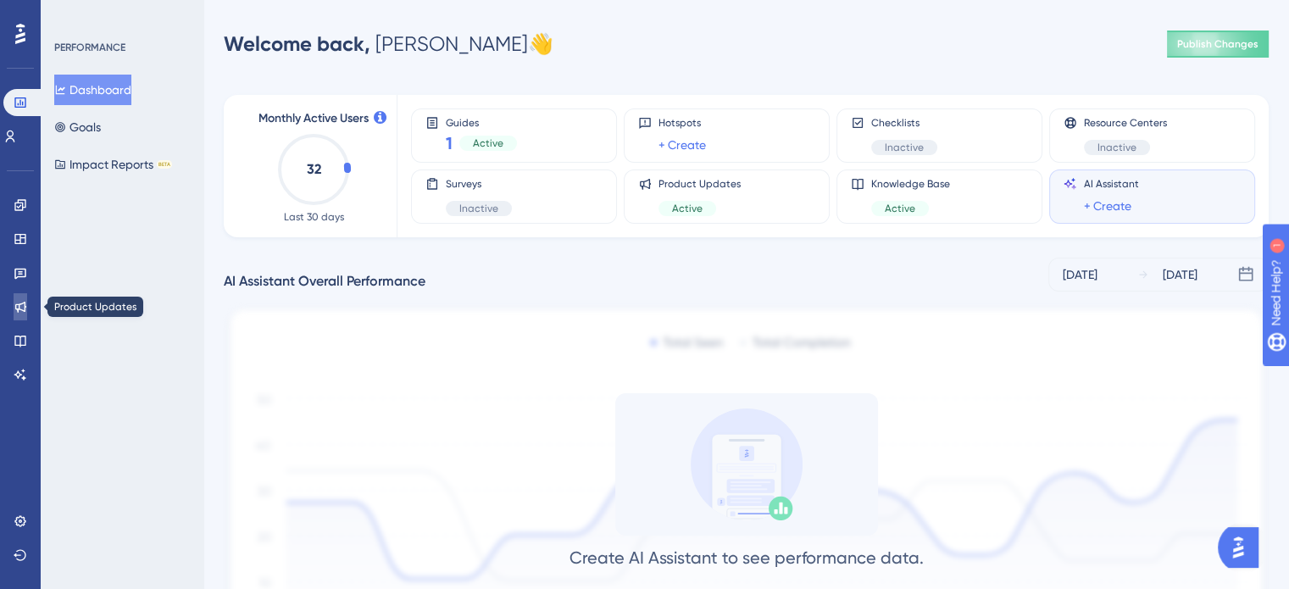
click at [27, 305] on link at bounding box center [21, 306] width 14 height 27
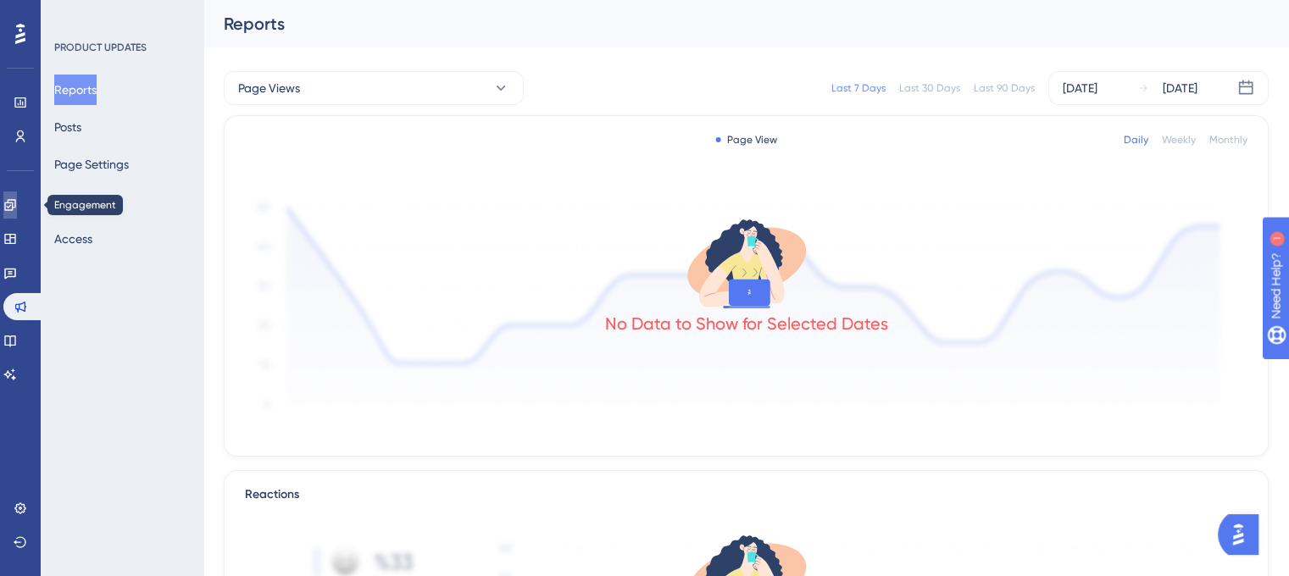
click at [17, 206] on icon at bounding box center [10, 205] width 14 height 14
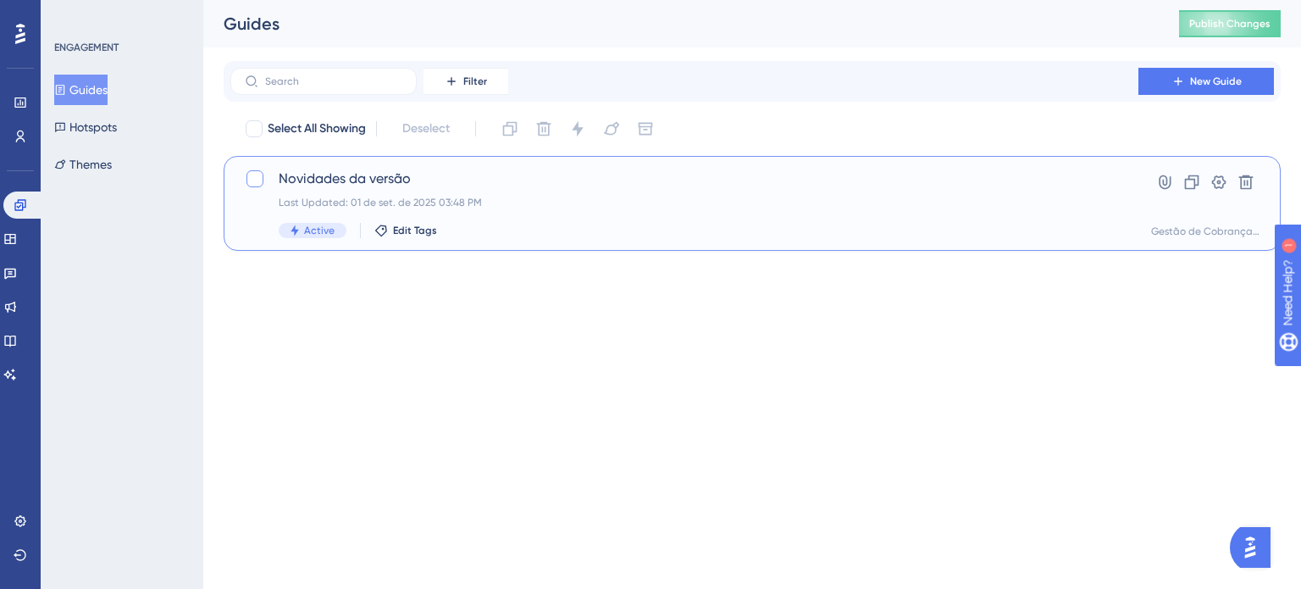
click at [252, 180] on div at bounding box center [255, 178] width 17 height 17
checkbox input "true"
click at [17, 105] on icon at bounding box center [21, 103] width 14 height 14
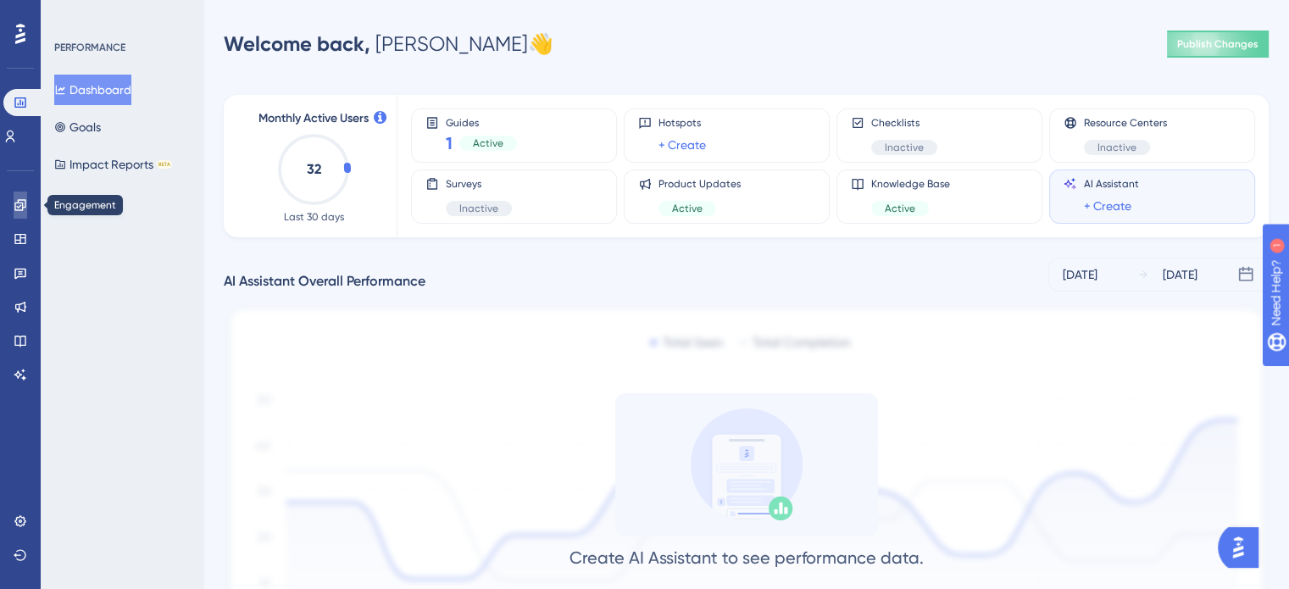
click at [17, 209] on icon at bounding box center [21, 205] width 14 height 14
